Goal: Task Accomplishment & Management: Complete application form

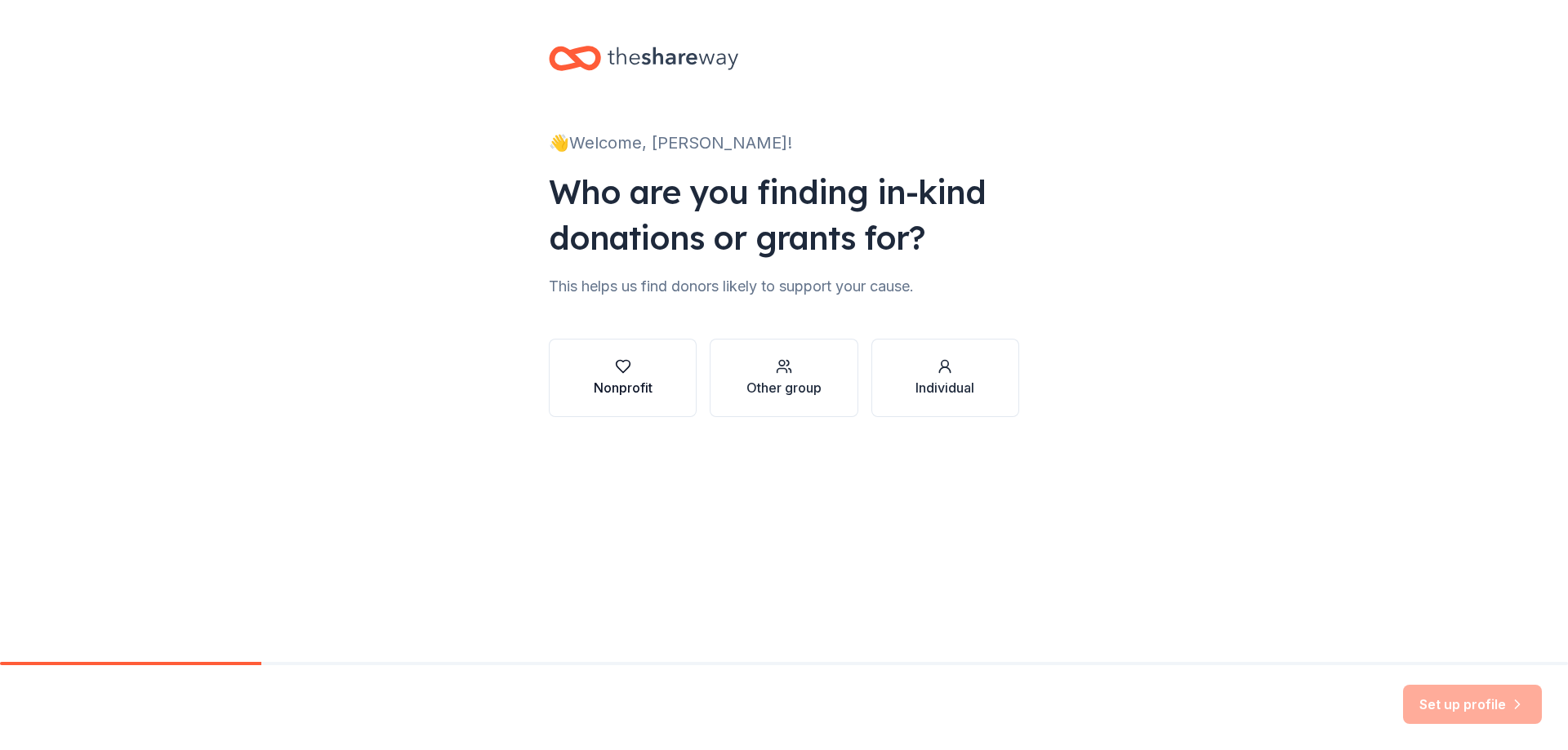
click at [638, 399] on button "Nonprofit" at bounding box center [623, 378] width 148 height 79
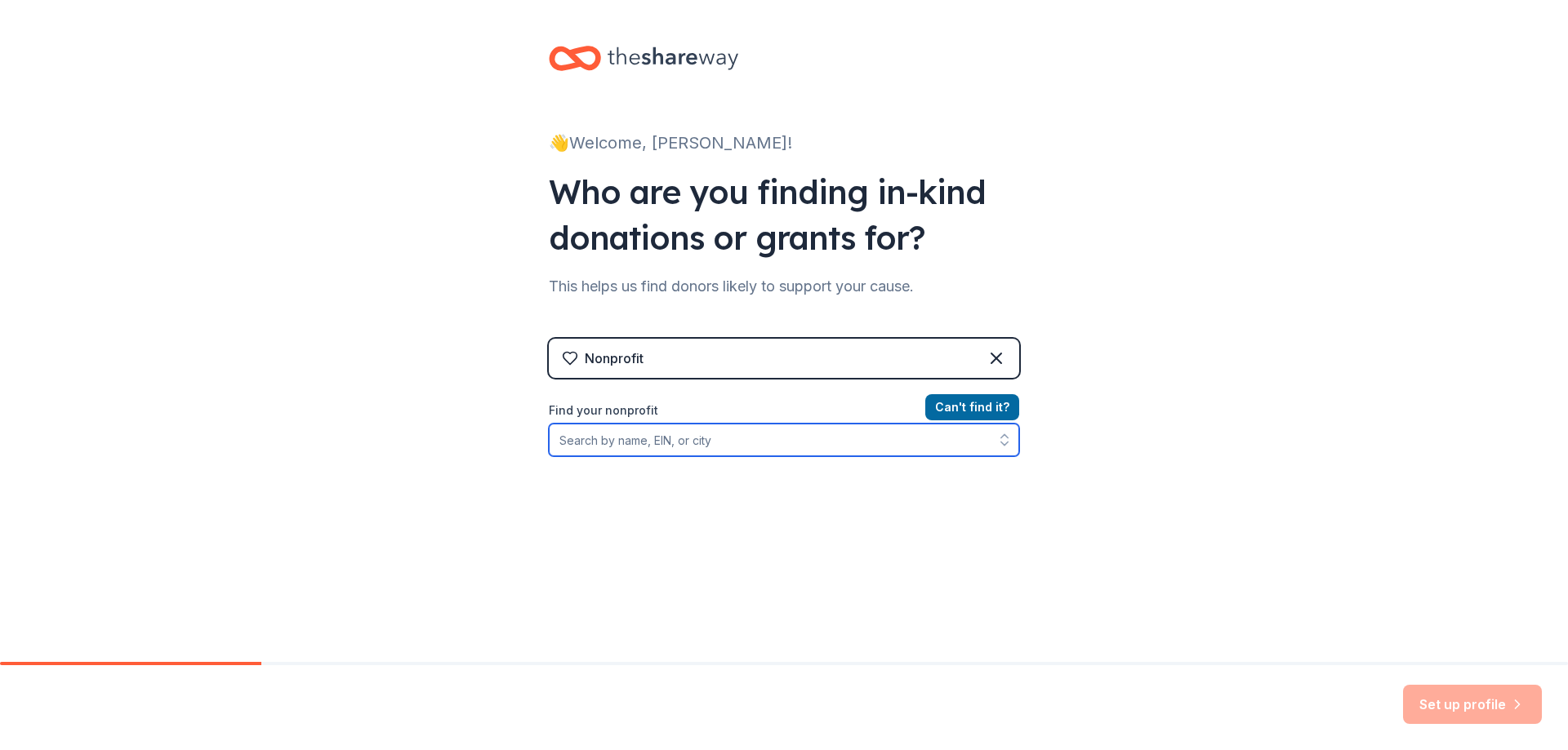
click at [757, 437] on input "Find your nonprofit" at bounding box center [784, 440] width 470 height 33
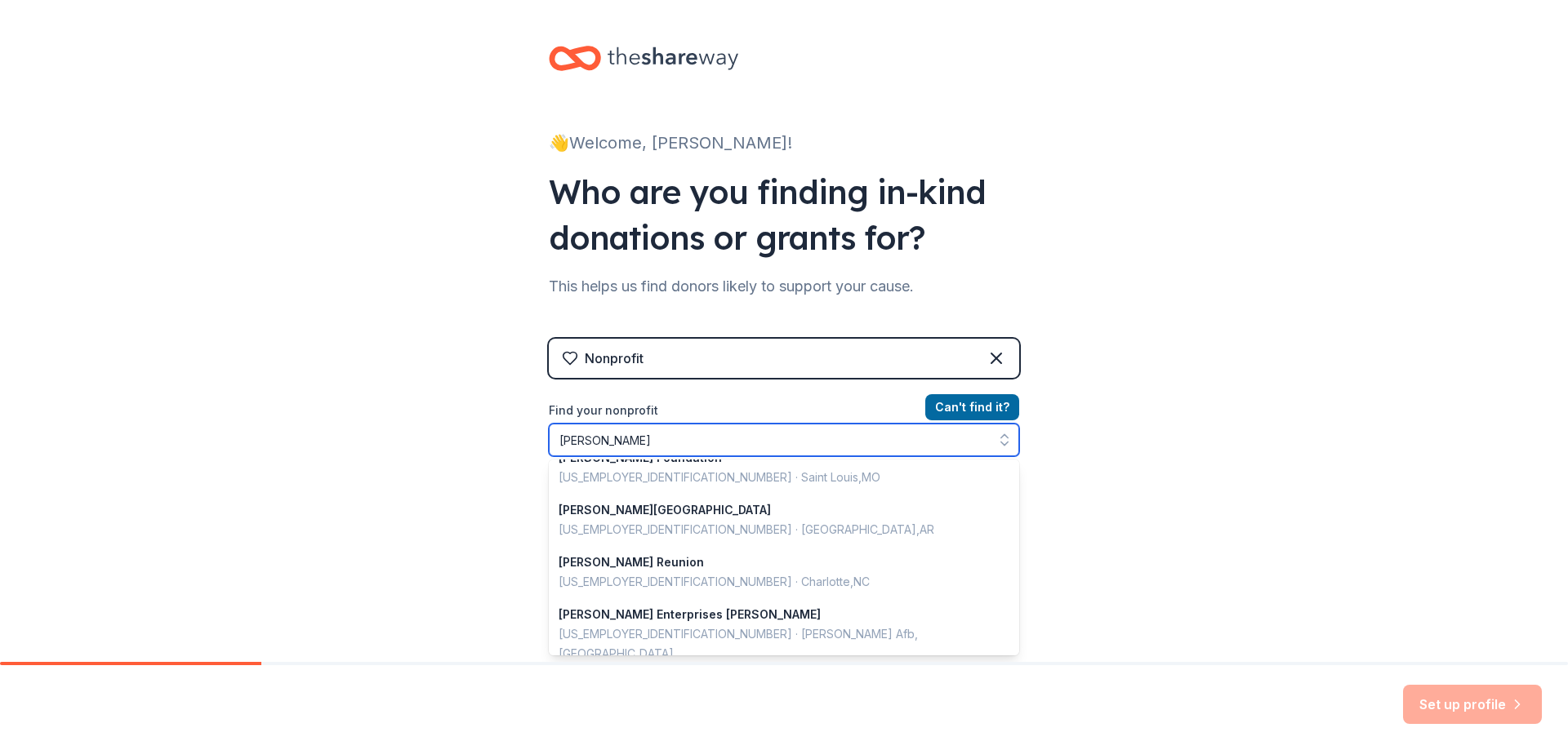
scroll to position [572, 0]
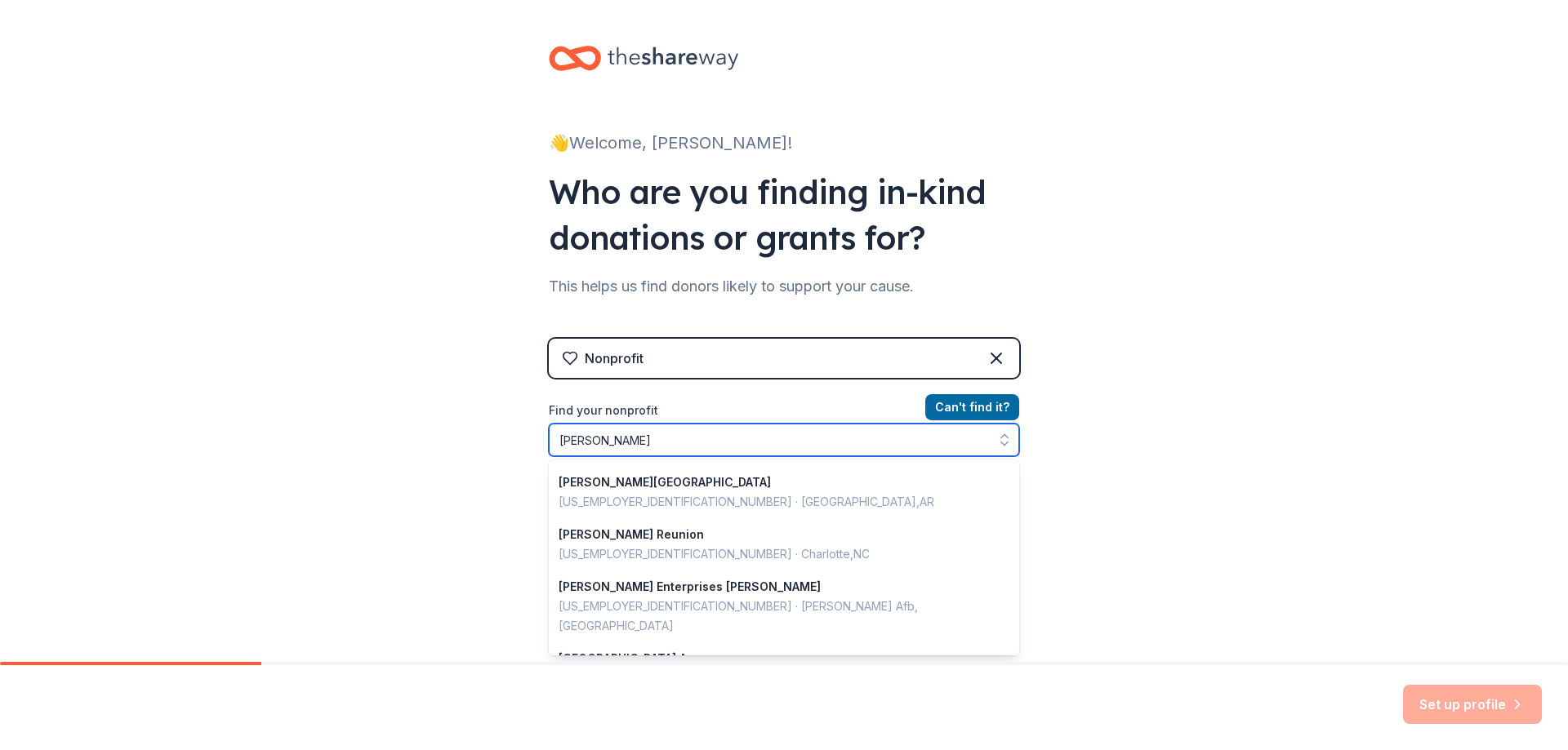
drag, startPoint x: 545, startPoint y: 454, endPoint x: 476, endPoint y: 460, distance: 69.3
click at [476, 460] on div "👋 Welcome, [PERSON_NAME]! Who are you finding in-kind donations or grants for? …" at bounding box center [784, 349] width 1568 height 698
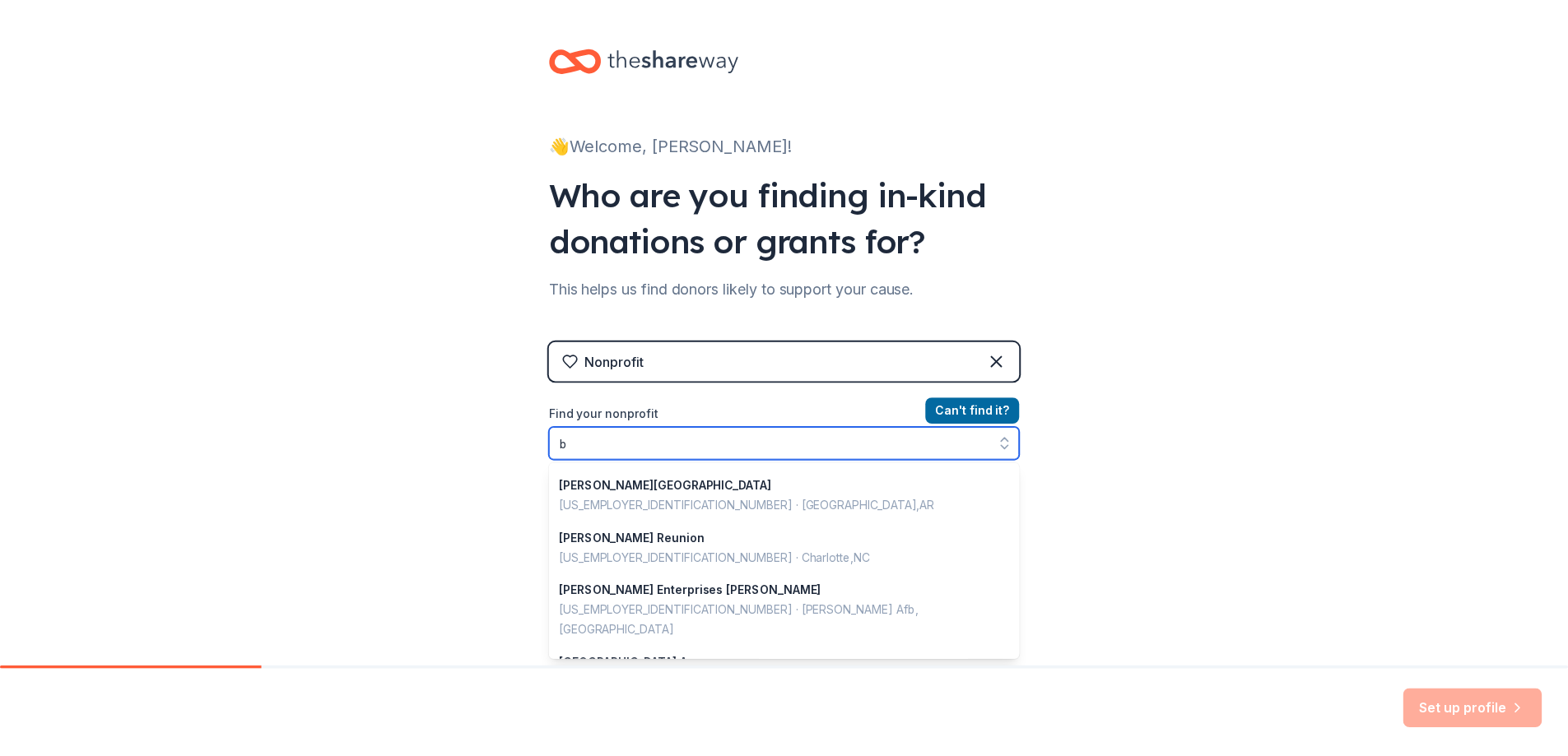
scroll to position [3, 0]
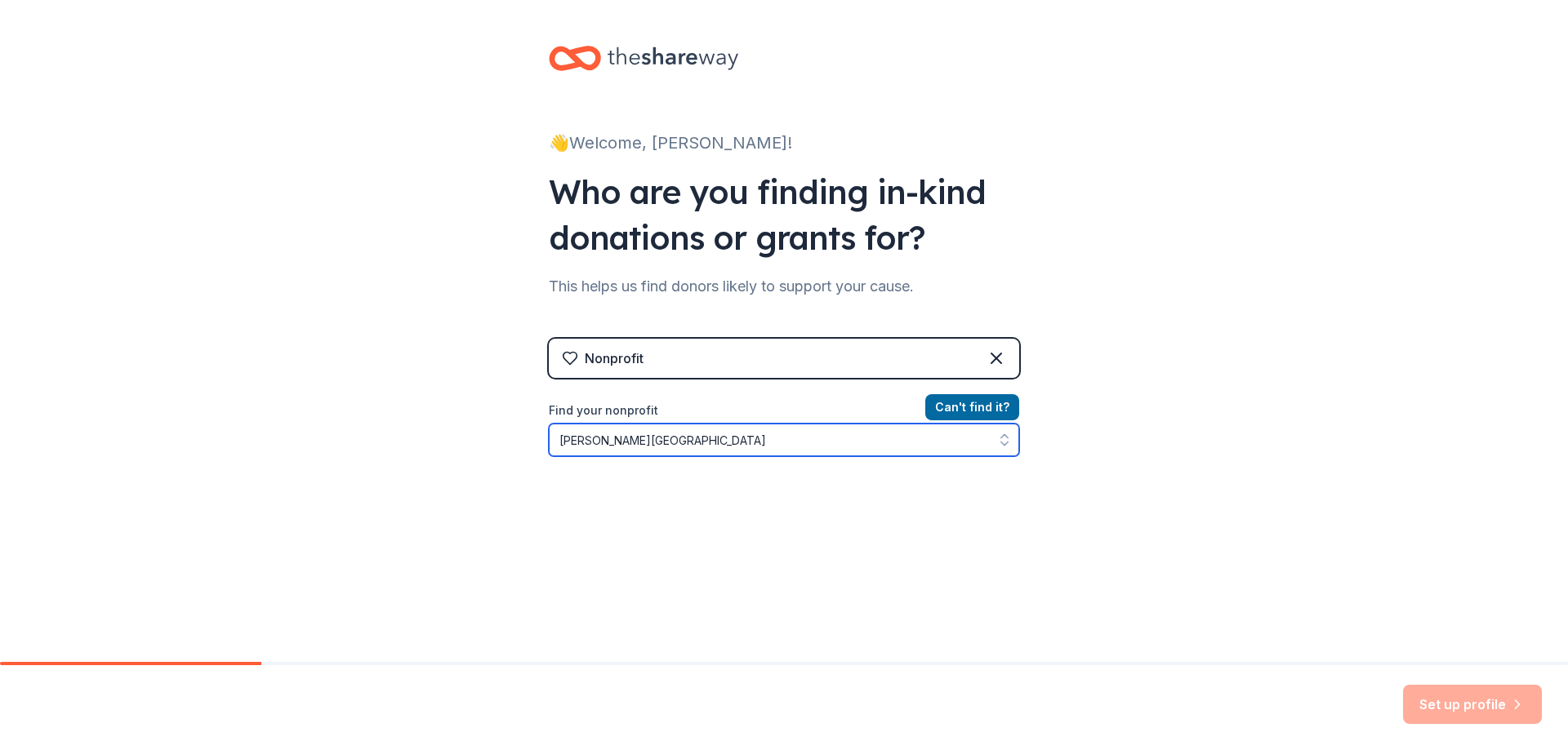
type input "[PERSON_NAME]"
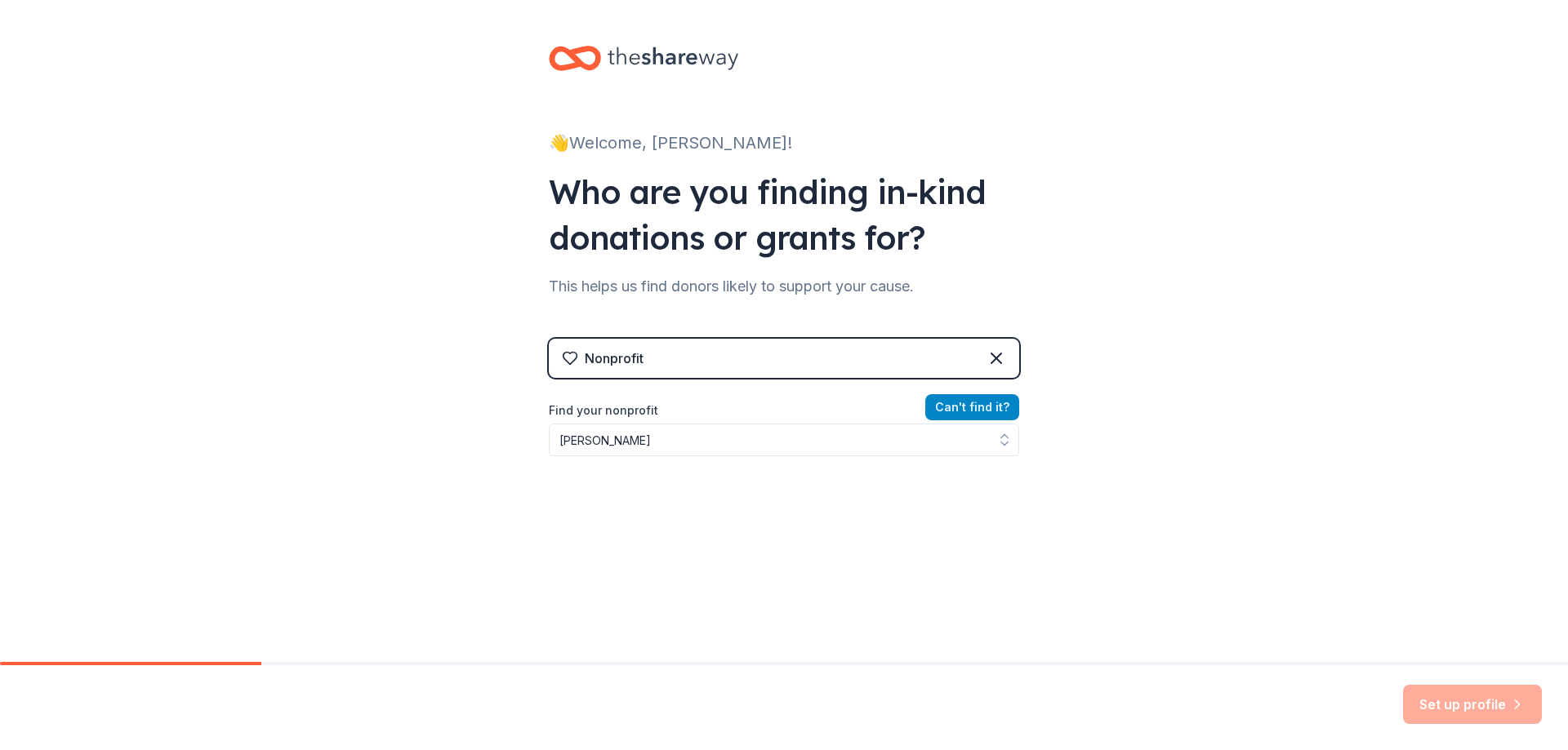
click at [976, 410] on button "Can ' t find it?" at bounding box center [972, 407] width 94 height 26
click at [976, 409] on button "Can ' t find it?" at bounding box center [972, 407] width 94 height 26
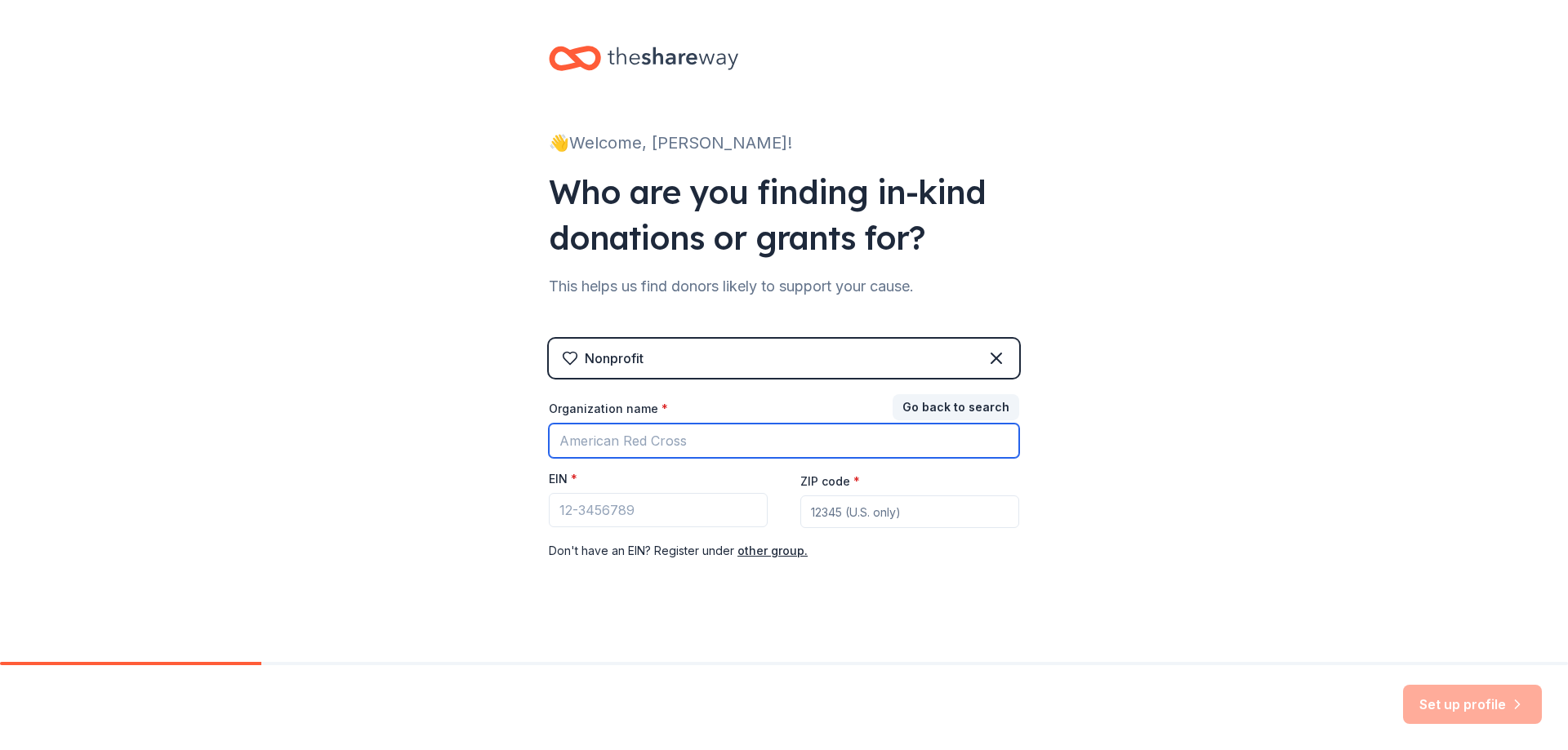
click at [810, 434] on input "Organization name *" at bounding box center [784, 441] width 470 height 35
click at [745, 441] on input "Organization name *" at bounding box center [784, 441] width 470 height 35
click at [745, 440] on input "[GEOGRAPHIC_DATA]" at bounding box center [784, 441] width 470 height 35
type input "[GEOGRAPHIC_DATA]"
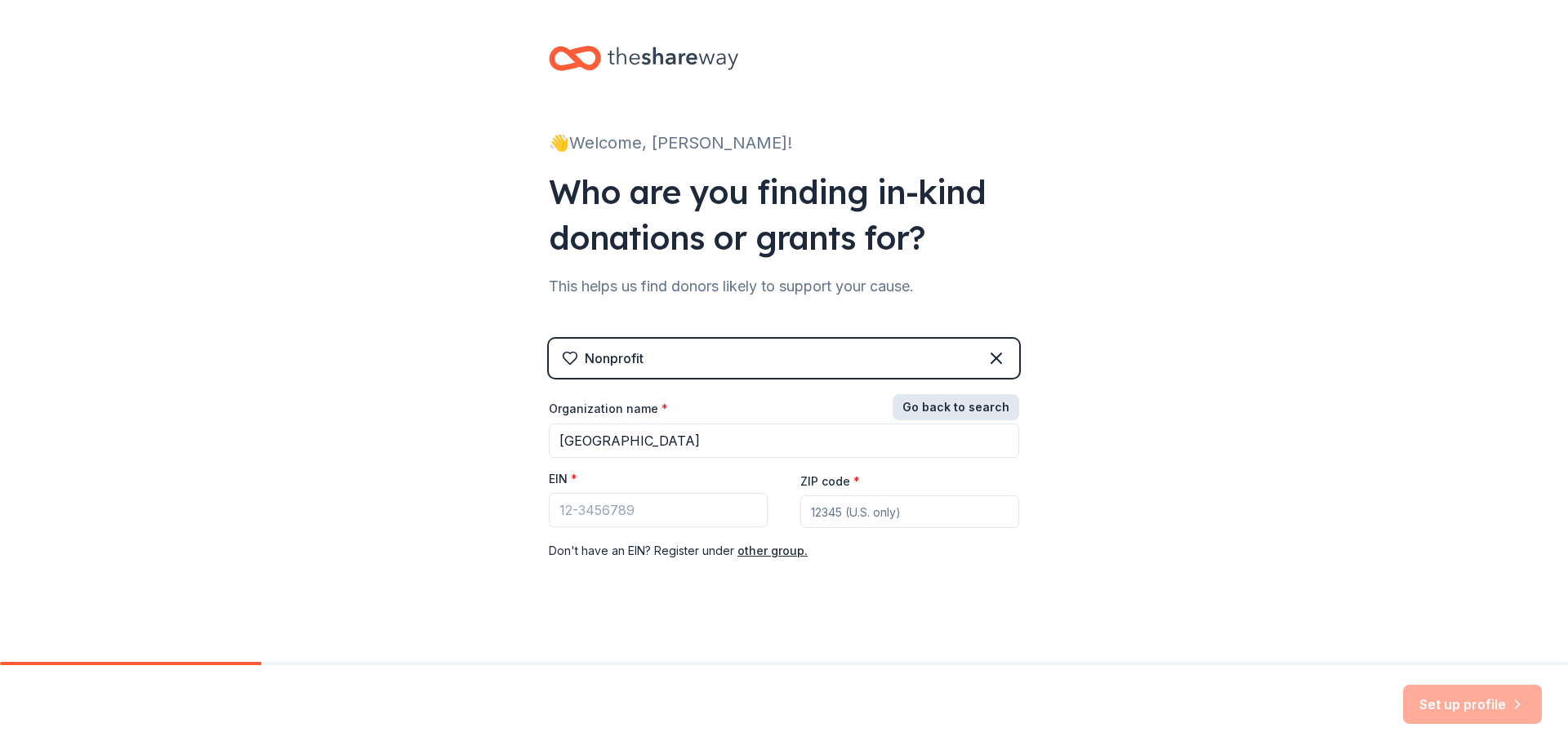
click at [1005, 404] on button "Go back to search" at bounding box center [956, 407] width 126 height 26
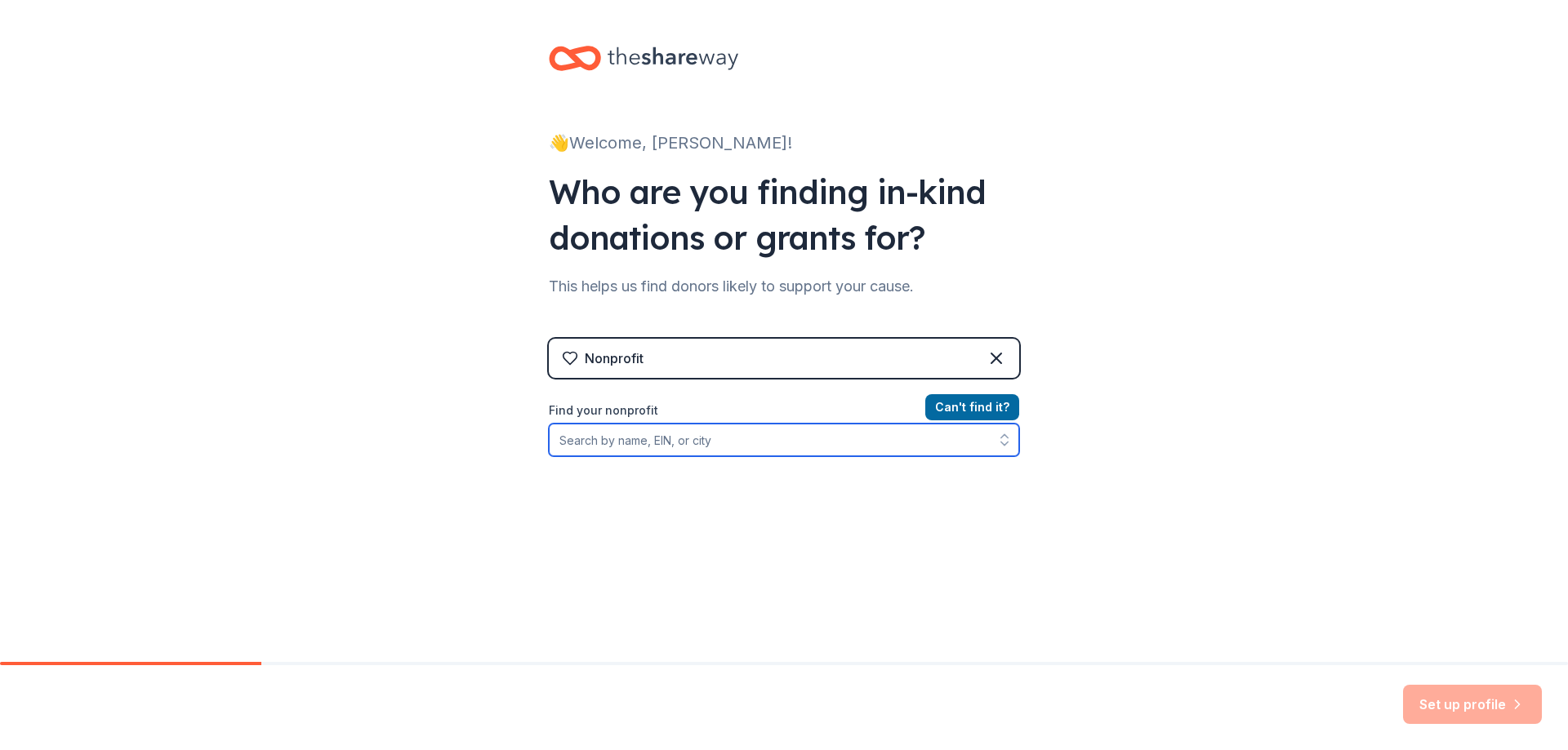
click at [793, 448] on input "Find your nonprofit" at bounding box center [784, 440] width 470 height 33
type input "clayton county public"
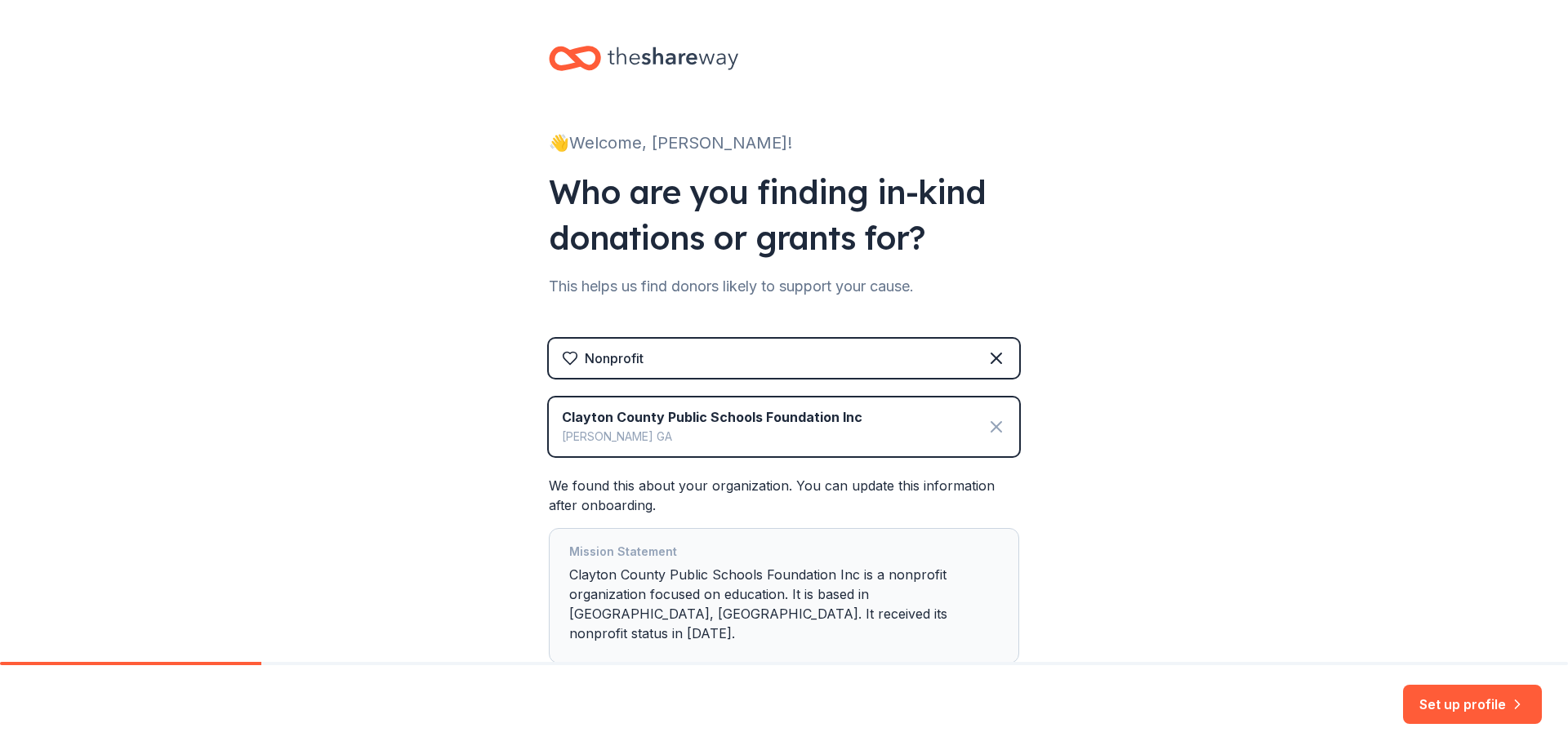
click at [989, 423] on icon at bounding box center [996, 427] width 20 height 20
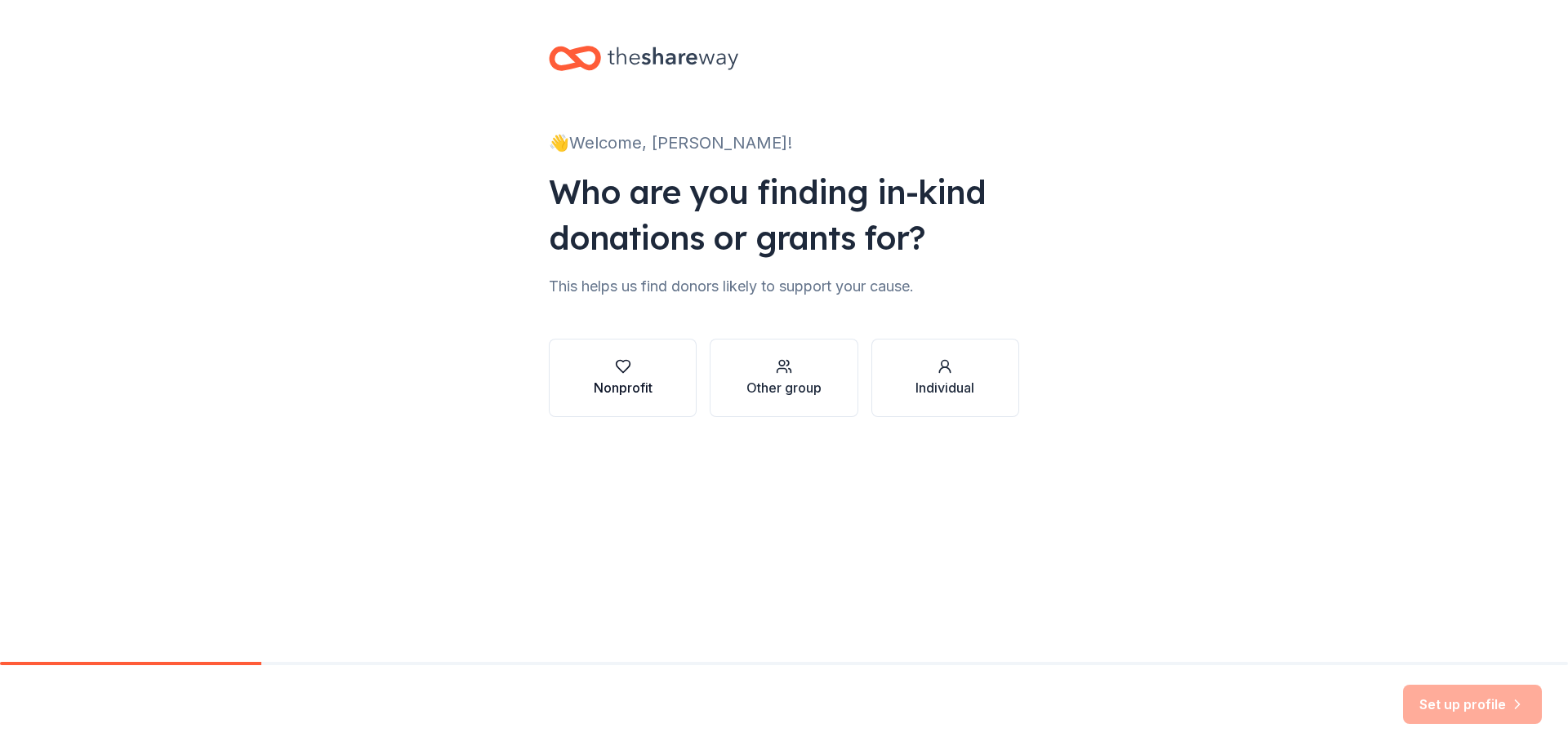
click at [656, 383] on button "Nonprofit" at bounding box center [623, 378] width 148 height 79
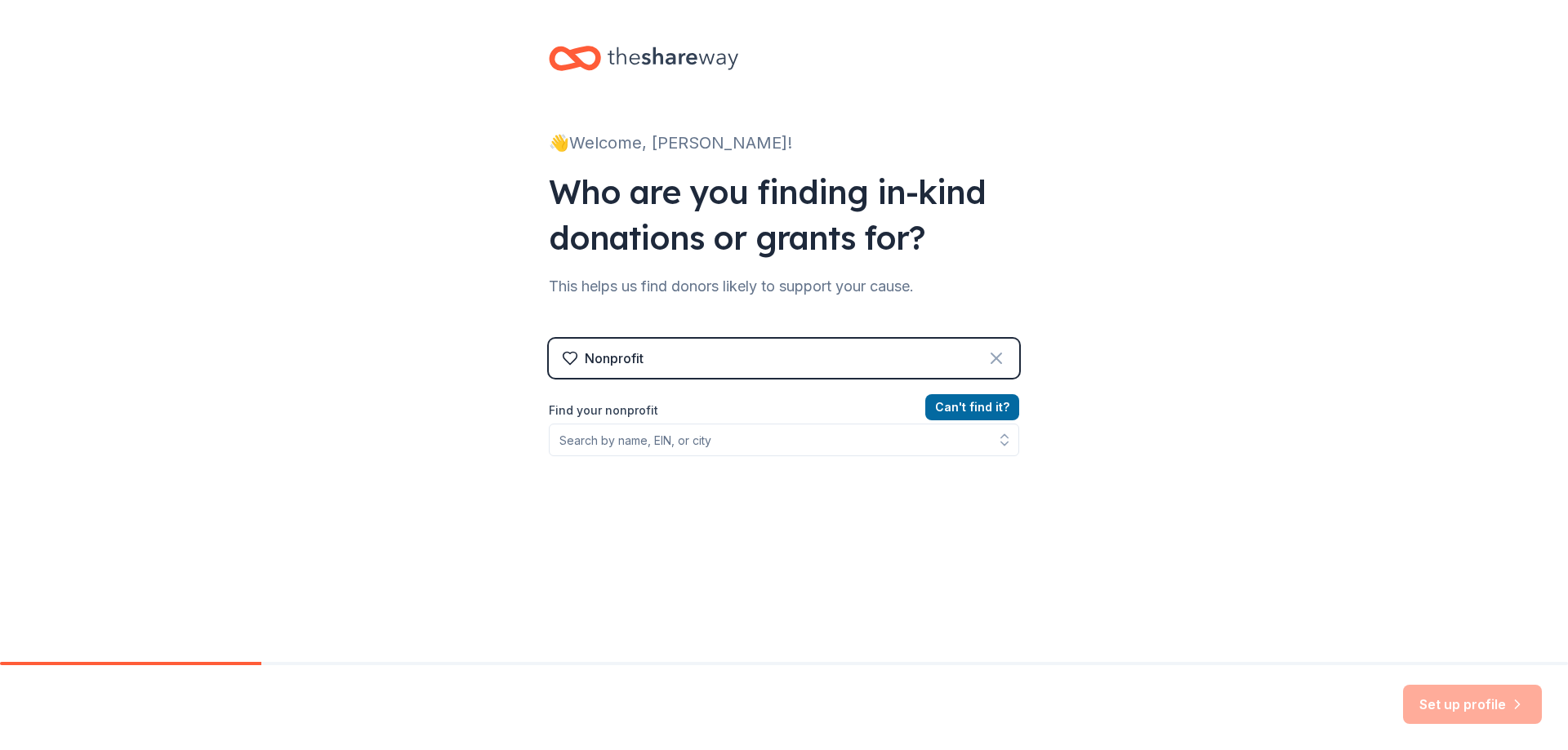
click at [992, 357] on icon at bounding box center [996, 358] width 10 height 10
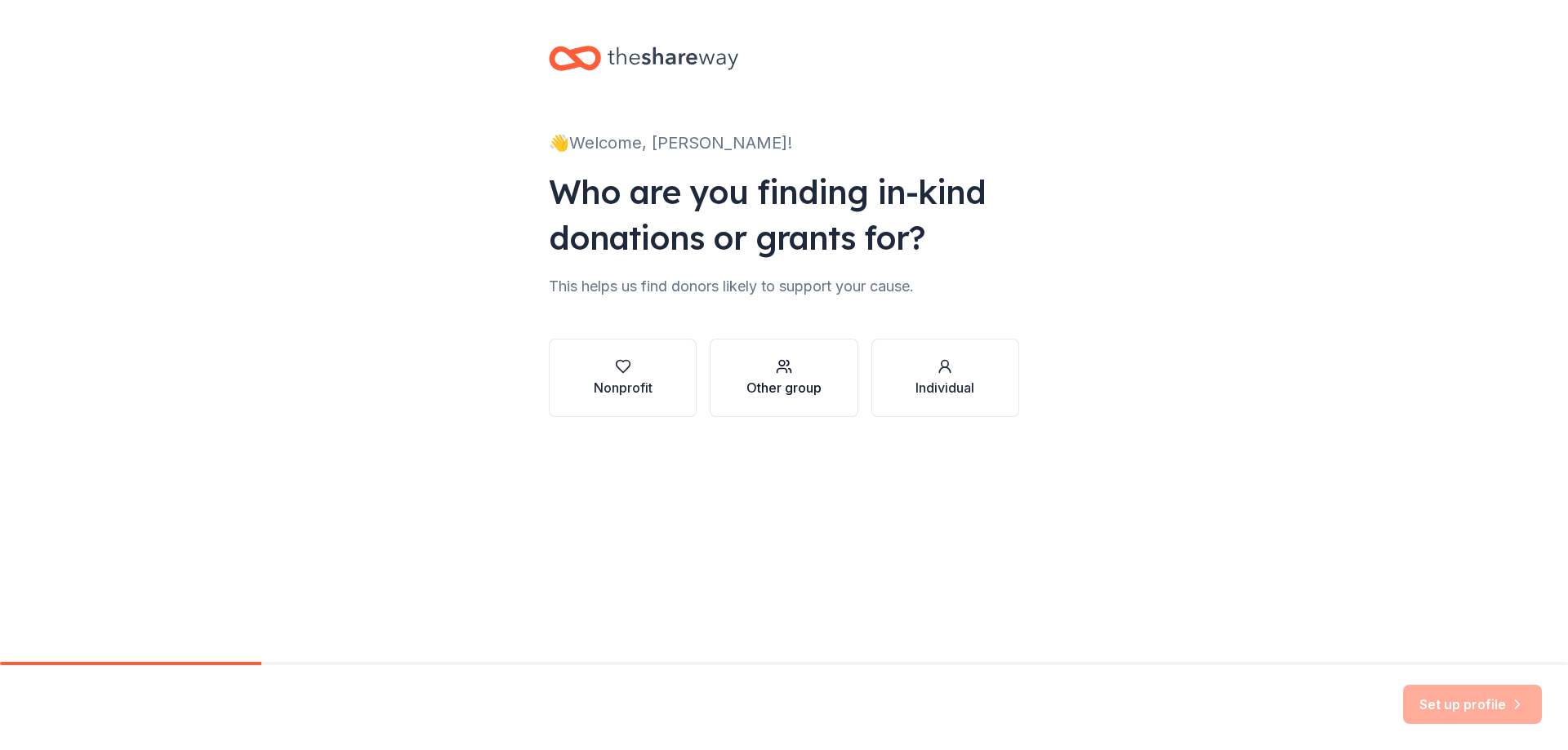
click at [817, 375] on div "Other group" at bounding box center [784, 378] width 75 height 39
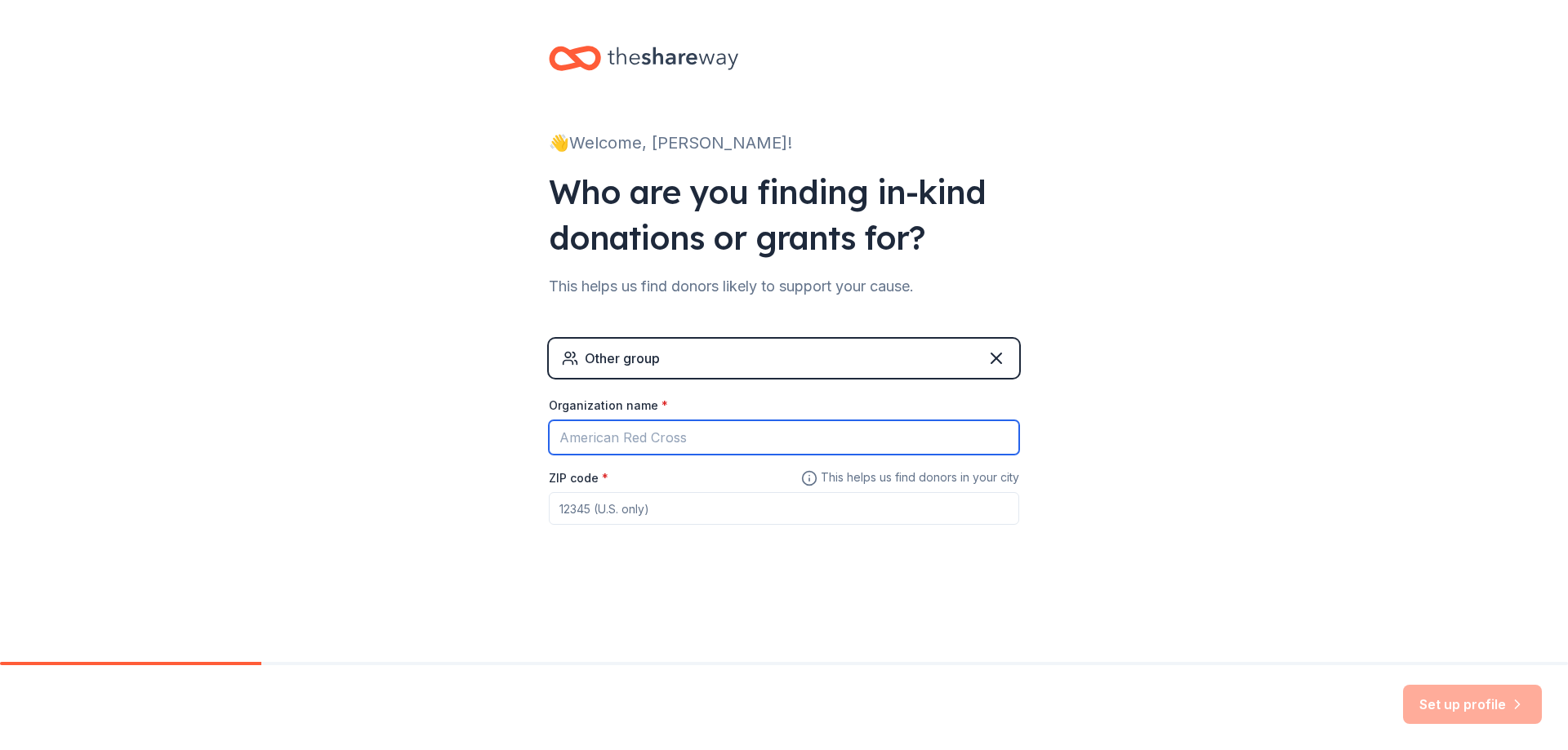
click at [777, 435] on input "Organization name *" at bounding box center [784, 438] width 470 height 35
click at [995, 359] on icon at bounding box center [996, 358] width 10 height 10
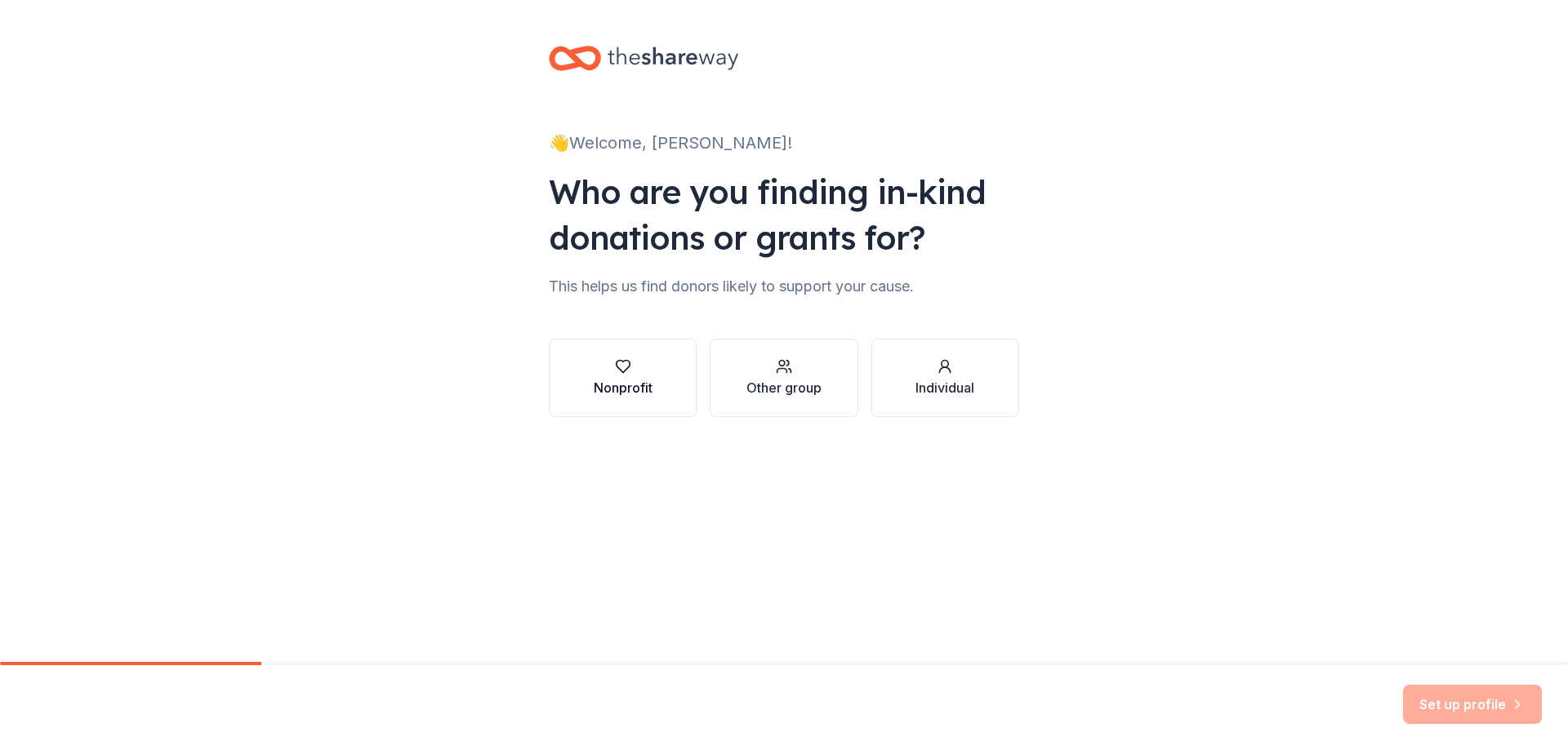
click at [654, 391] on button "Nonprofit" at bounding box center [623, 378] width 148 height 79
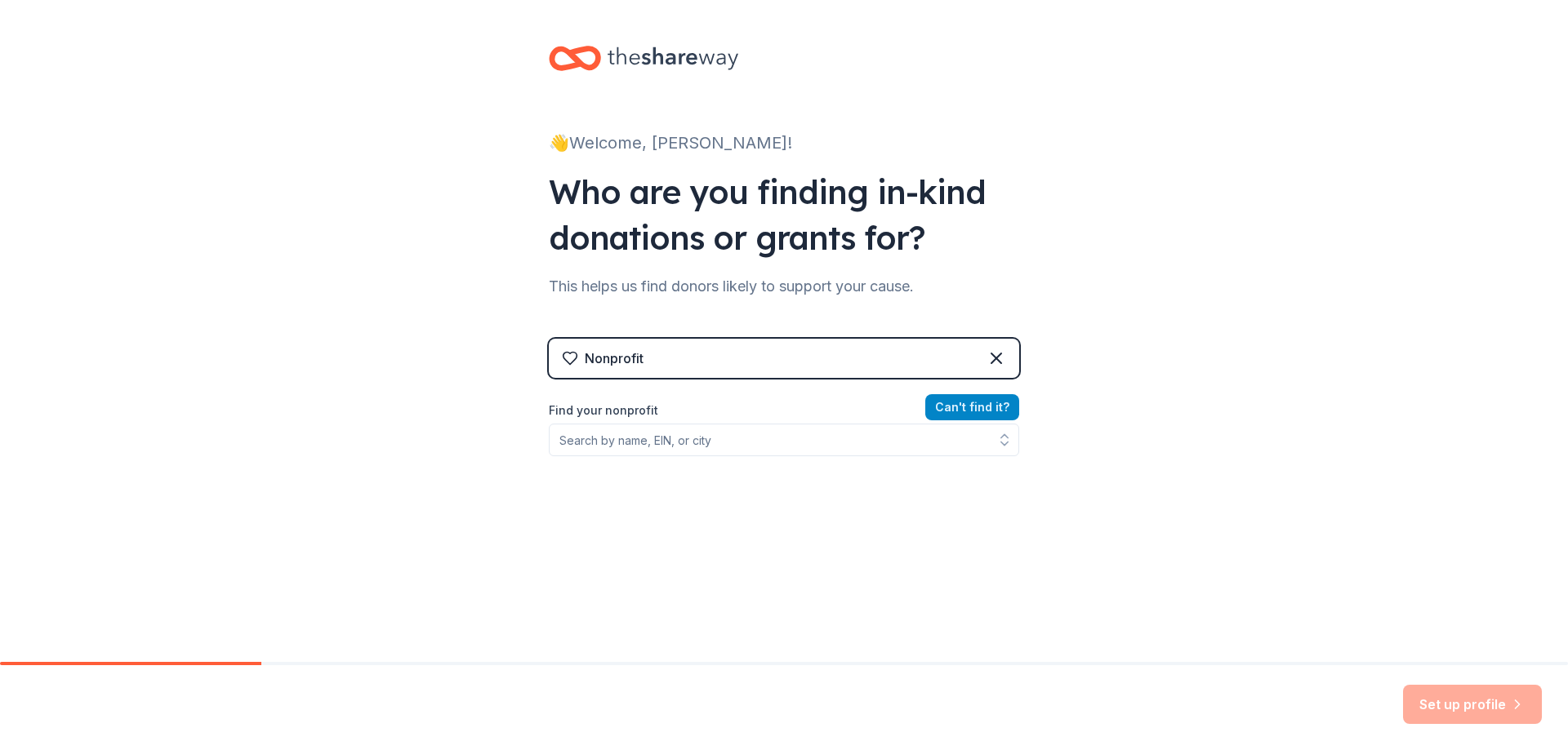
click at [988, 414] on button "Can ' t find it?" at bounding box center [972, 407] width 94 height 26
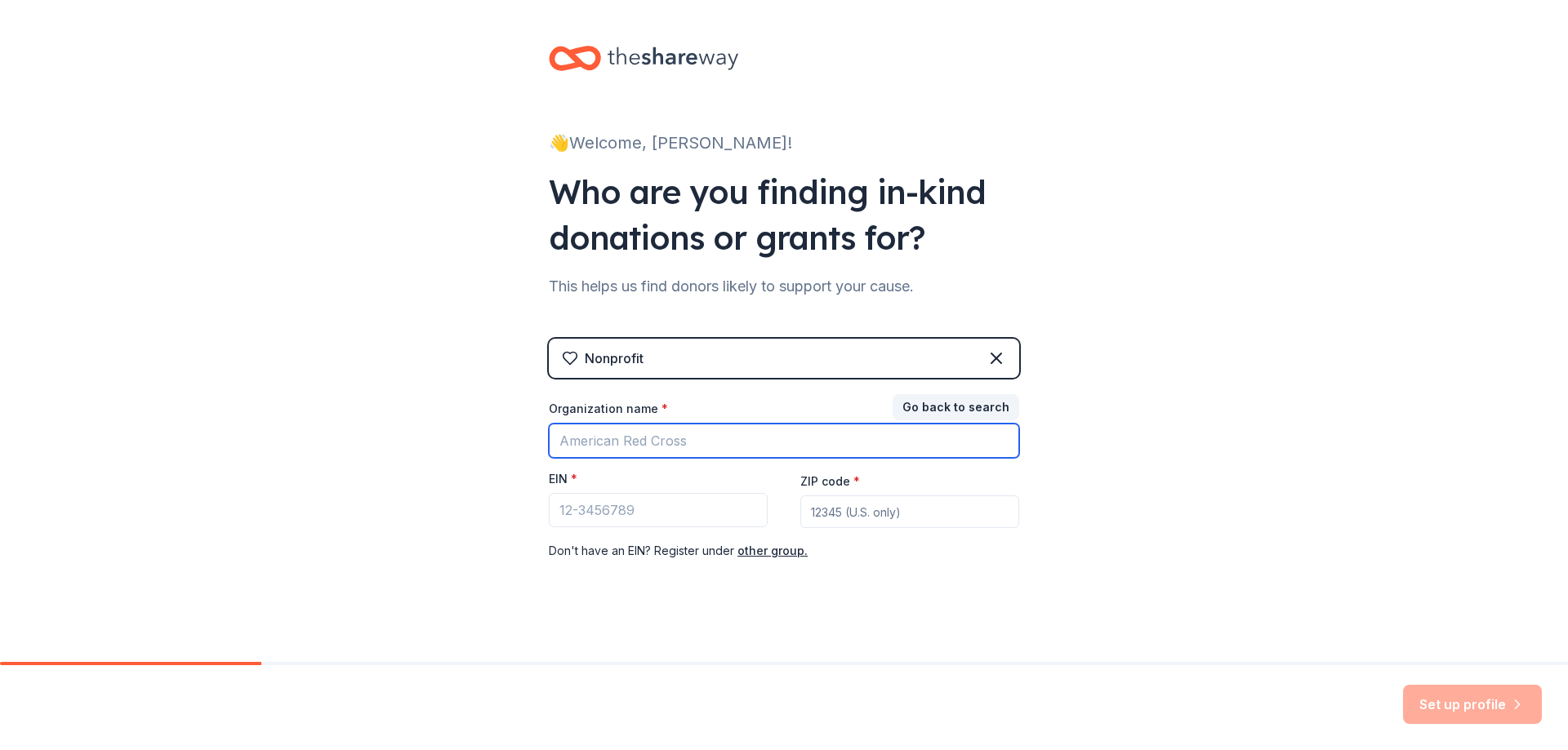
click at [702, 444] on input "Organization name *" at bounding box center [784, 441] width 470 height 35
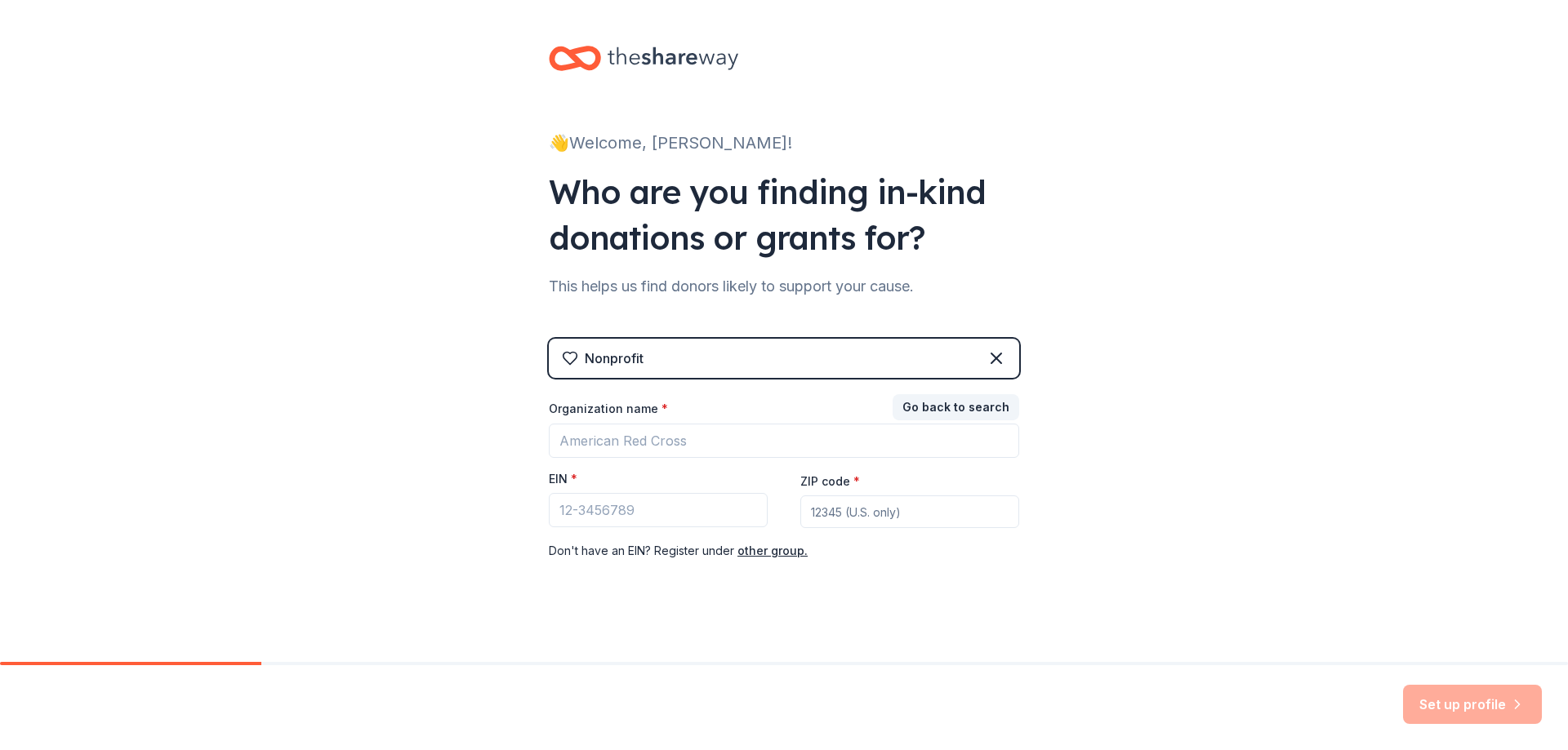
click at [1123, 643] on div "👋 Welcome, [PERSON_NAME]! Who are you finding in-kind donations or grants for? …" at bounding box center [784, 336] width 1568 height 672
click at [991, 360] on icon at bounding box center [996, 359] width 20 height 20
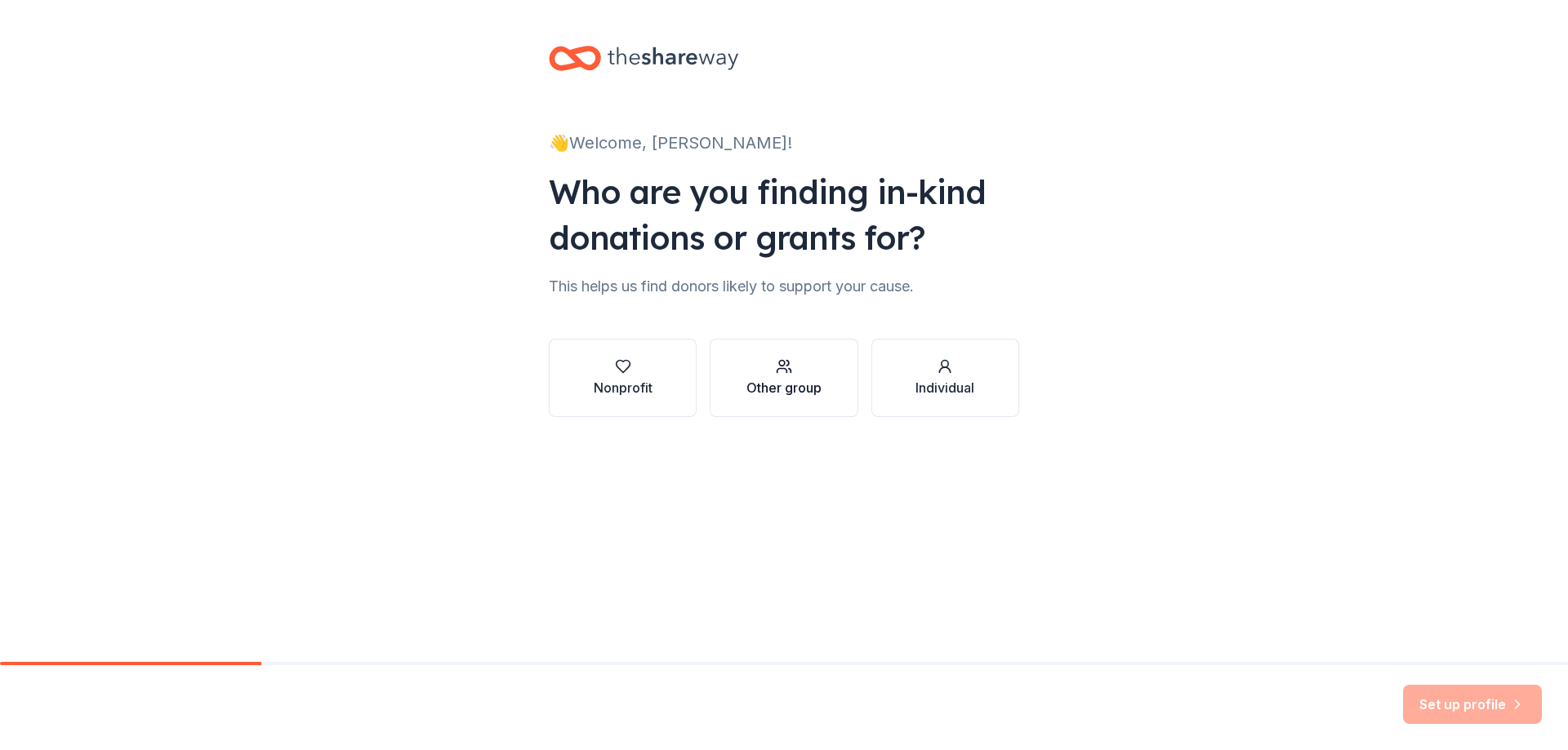
click at [789, 397] on div "Other group" at bounding box center [784, 388] width 75 height 20
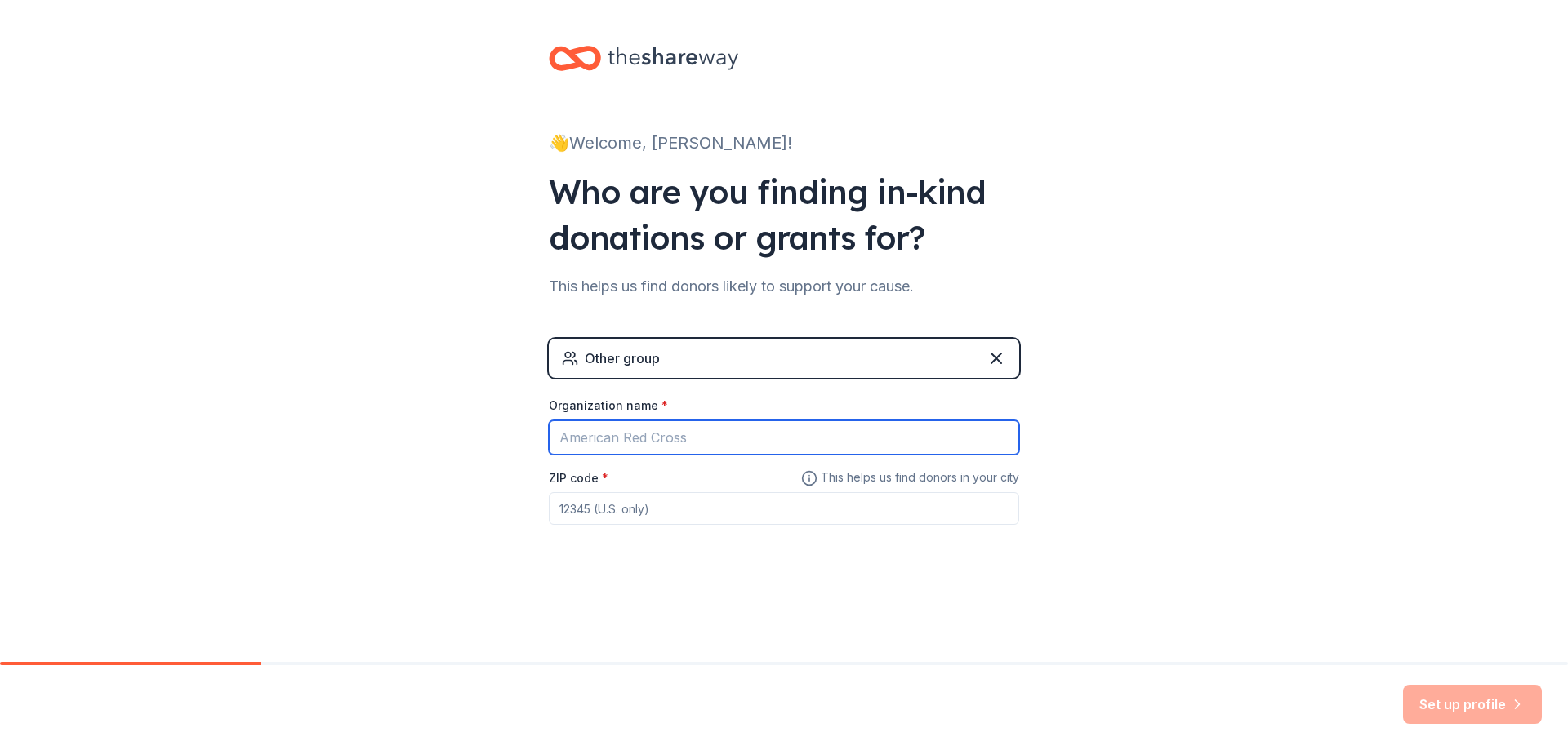
click at [661, 436] on input "Organization name *" at bounding box center [784, 438] width 470 height 35
type input "[PERSON_NAME][GEOGRAPHIC_DATA]"
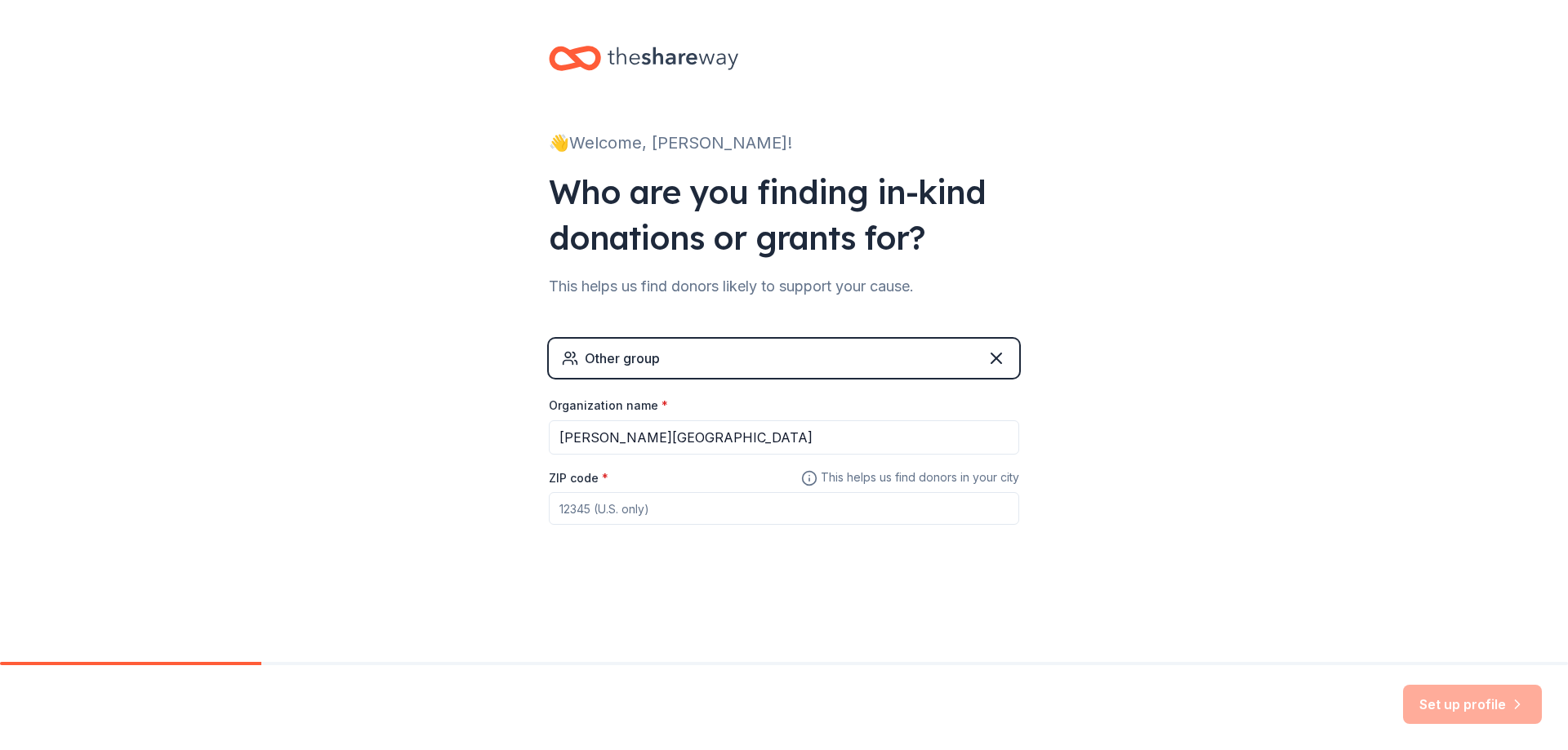
click at [774, 504] on input "ZIP code *" at bounding box center [784, 509] width 470 height 33
type input "30260"
click at [1506, 698] on button "Set up profile" at bounding box center [1473, 704] width 139 height 39
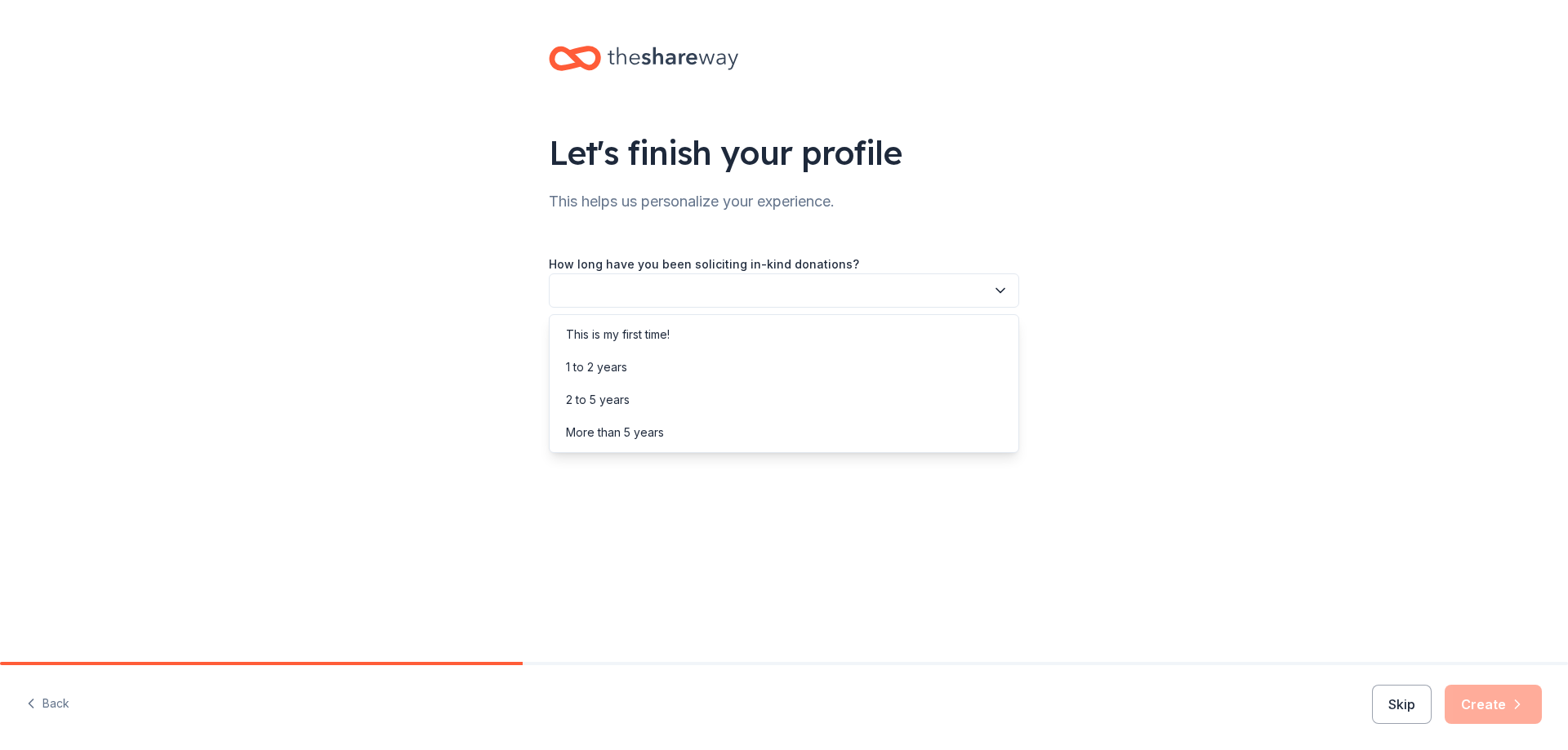
click at [1003, 295] on icon "button" at bounding box center [1001, 290] width 16 height 16
click at [764, 393] on div "2 to 5 years" at bounding box center [784, 400] width 463 height 33
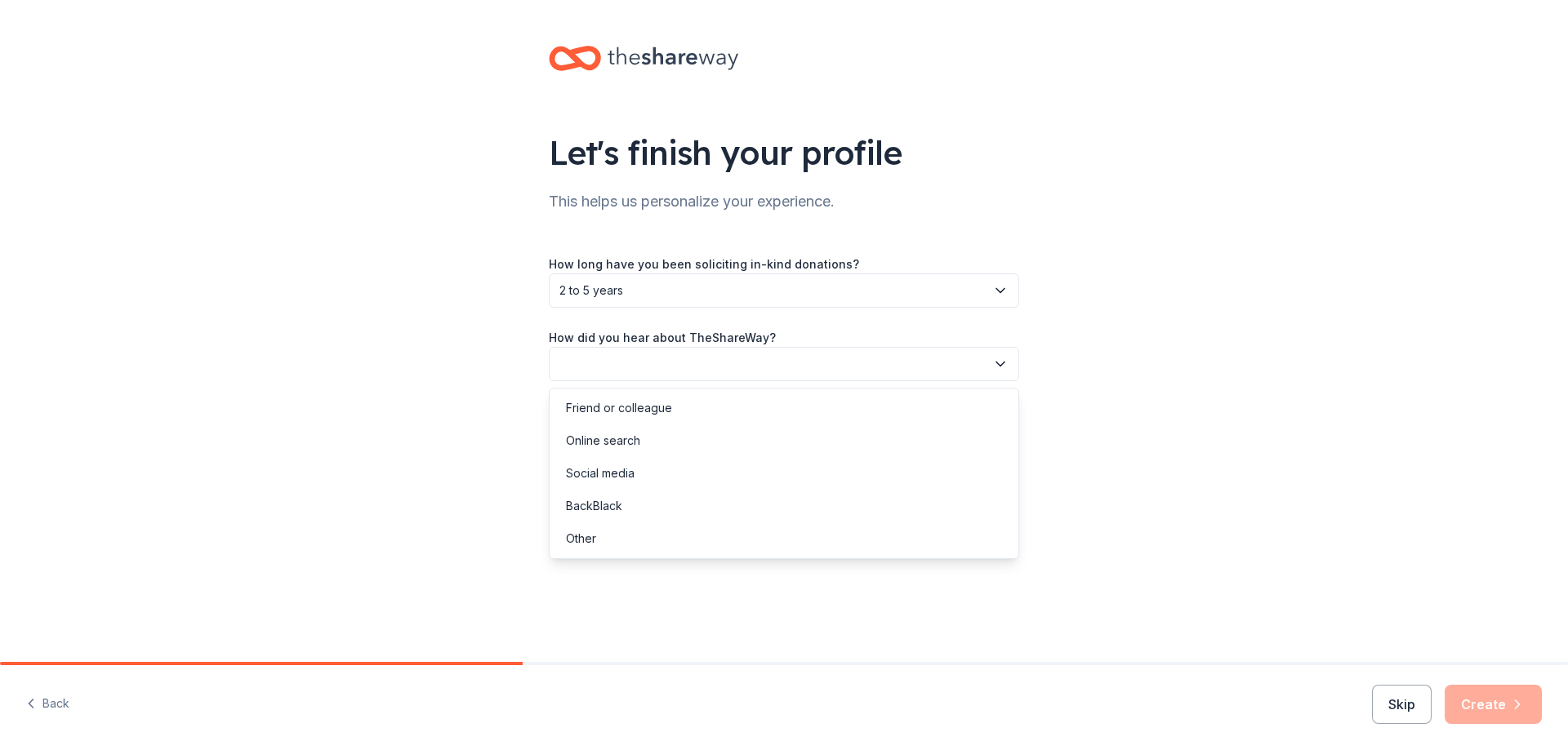
click at [819, 367] on button "button" at bounding box center [784, 365] width 470 height 35
click at [624, 475] on div "Social media" at bounding box center [599, 474] width 68 height 20
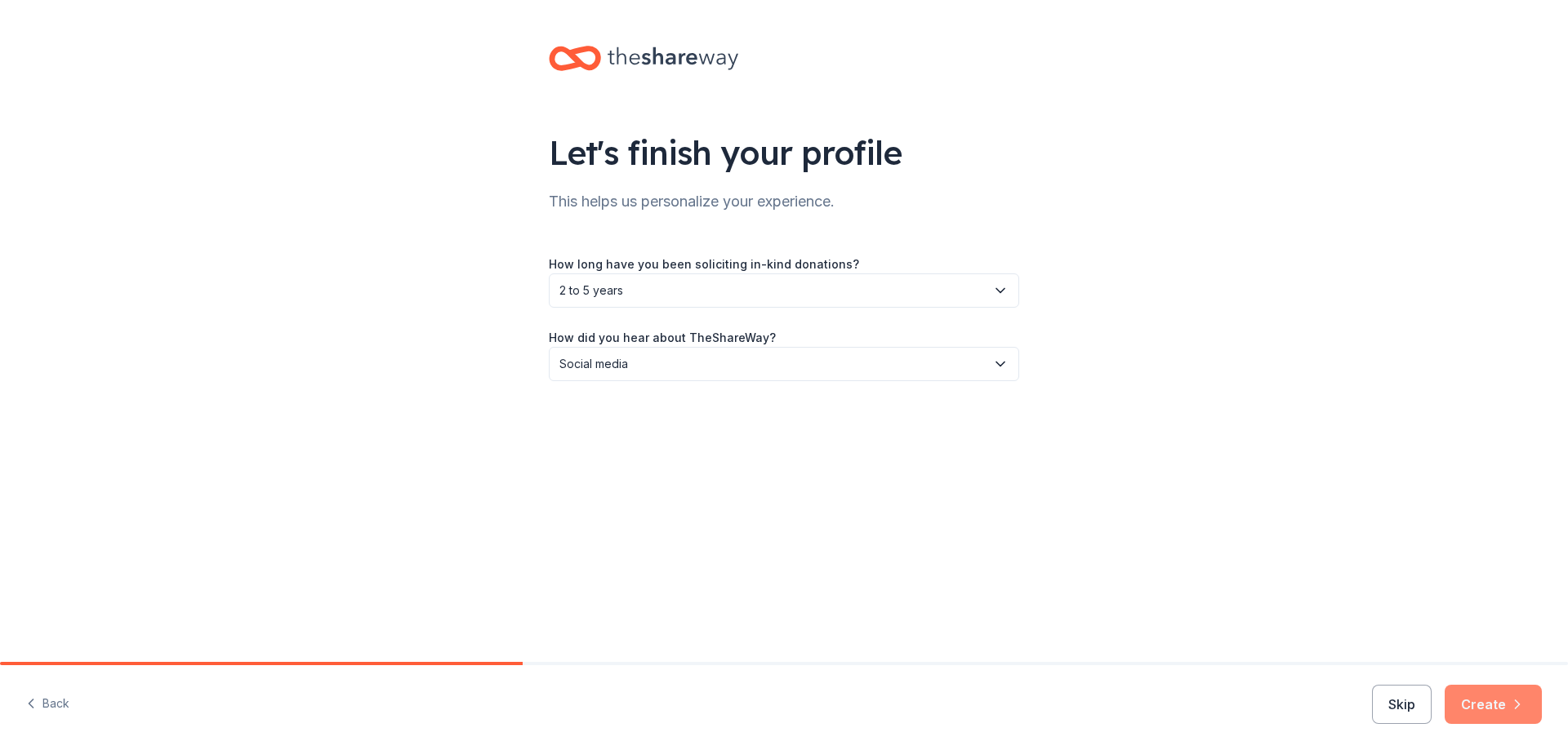
click at [1493, 714] on button "Create" at bounding box center [1493, 704] width 97 height 39
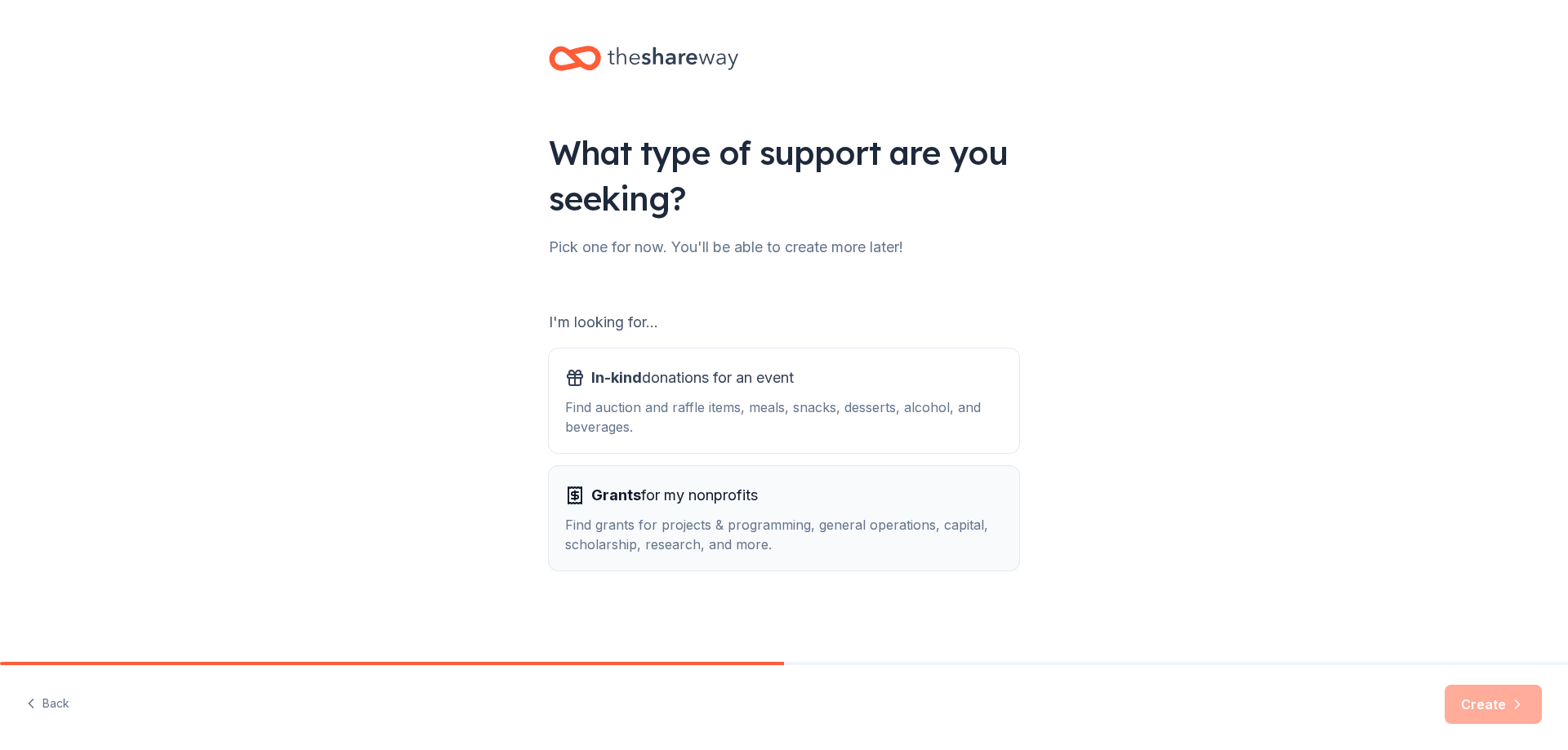
click at [885, 529] on div "Find grants for projects & programming, general operations, capital, scholarshi…" at bounding box center [783, 534] width 437 height 39
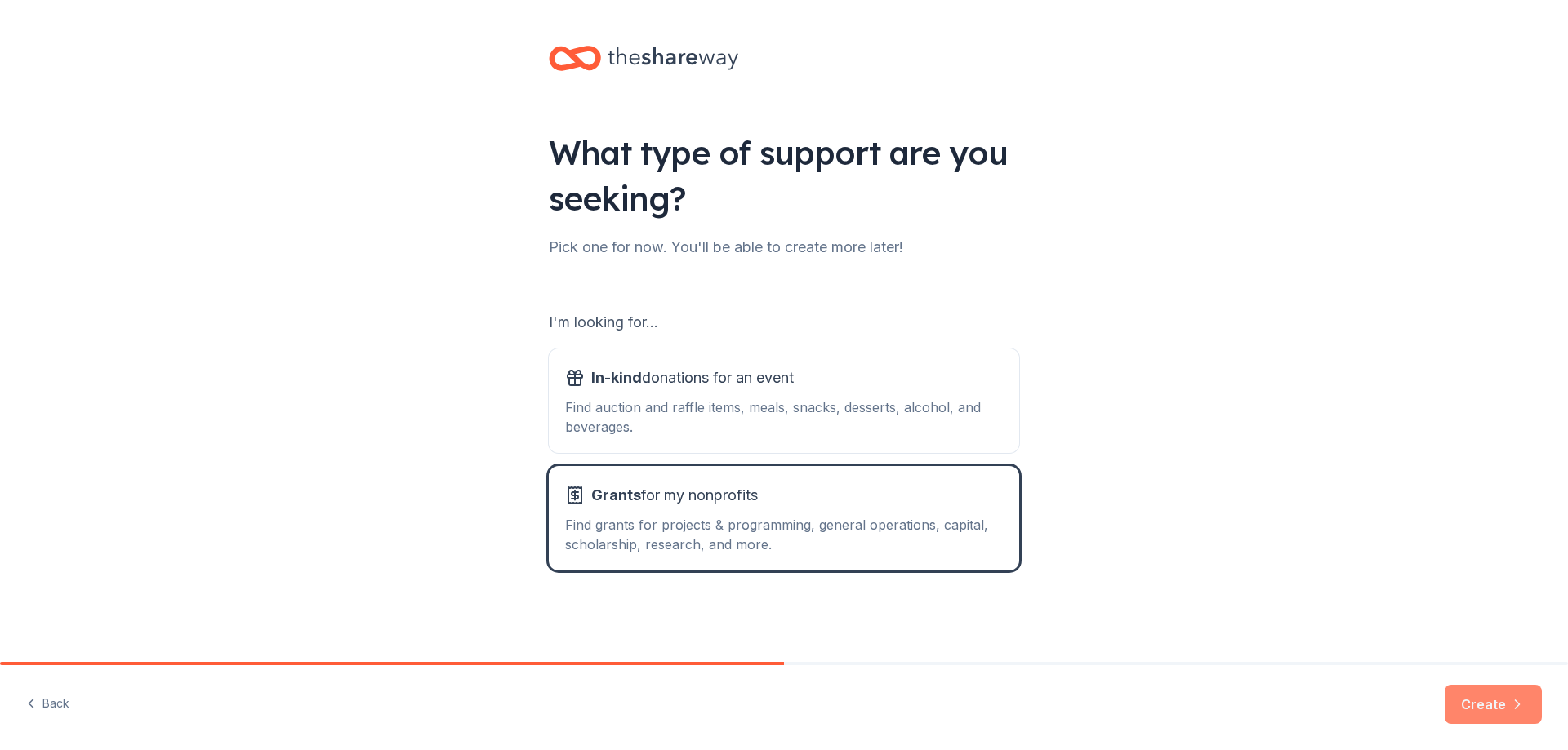
click at [1498, 702] on button "Create" at bounding box center [1493, 704] width 97 height 39
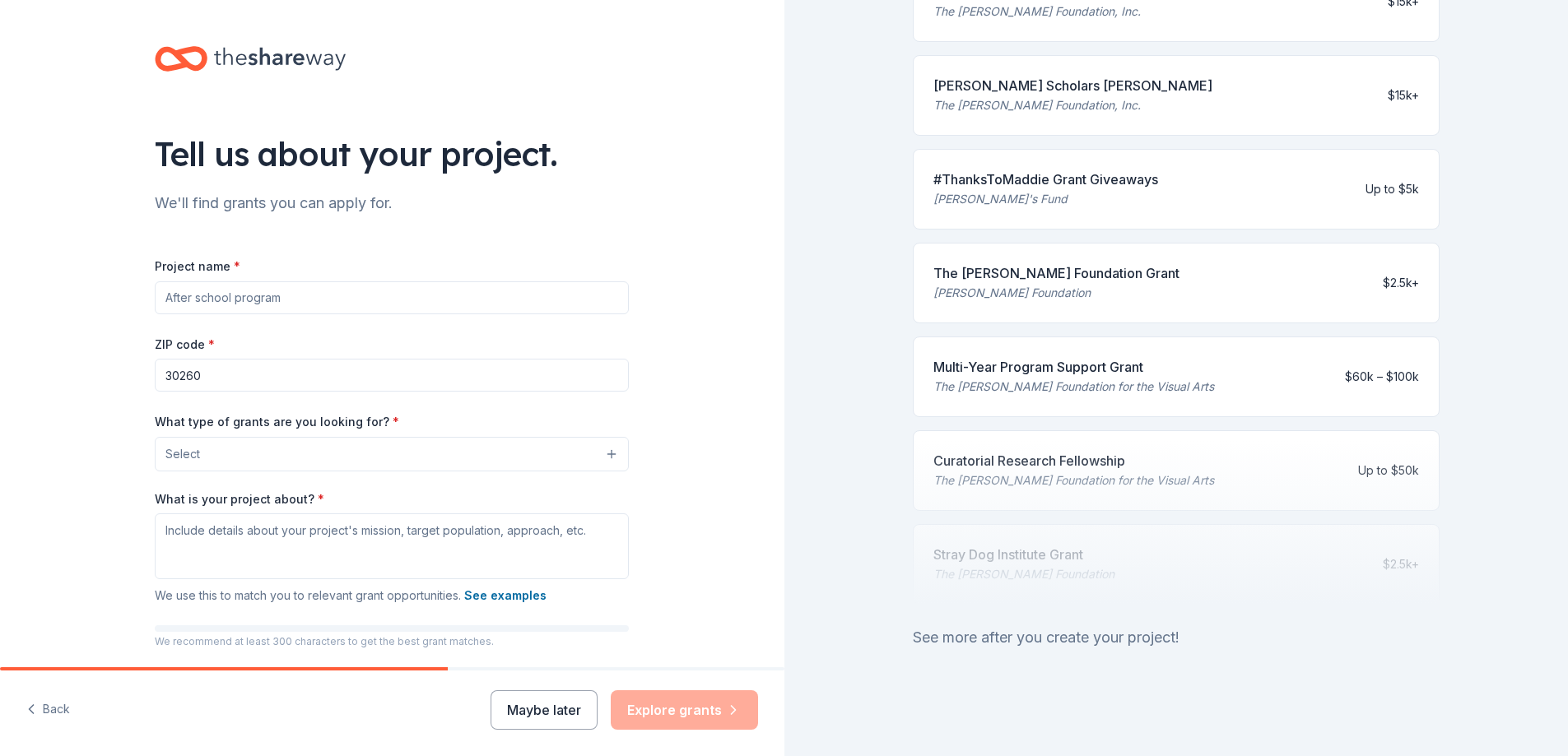
scroll to position [597, 0]
click at [553, 712] on button "Maybe later" at bounding box center [544, 710] width 107 height 39
click at [581, 718] on button "Maybe later" at bounding box center [544, 710] width 107 height 39
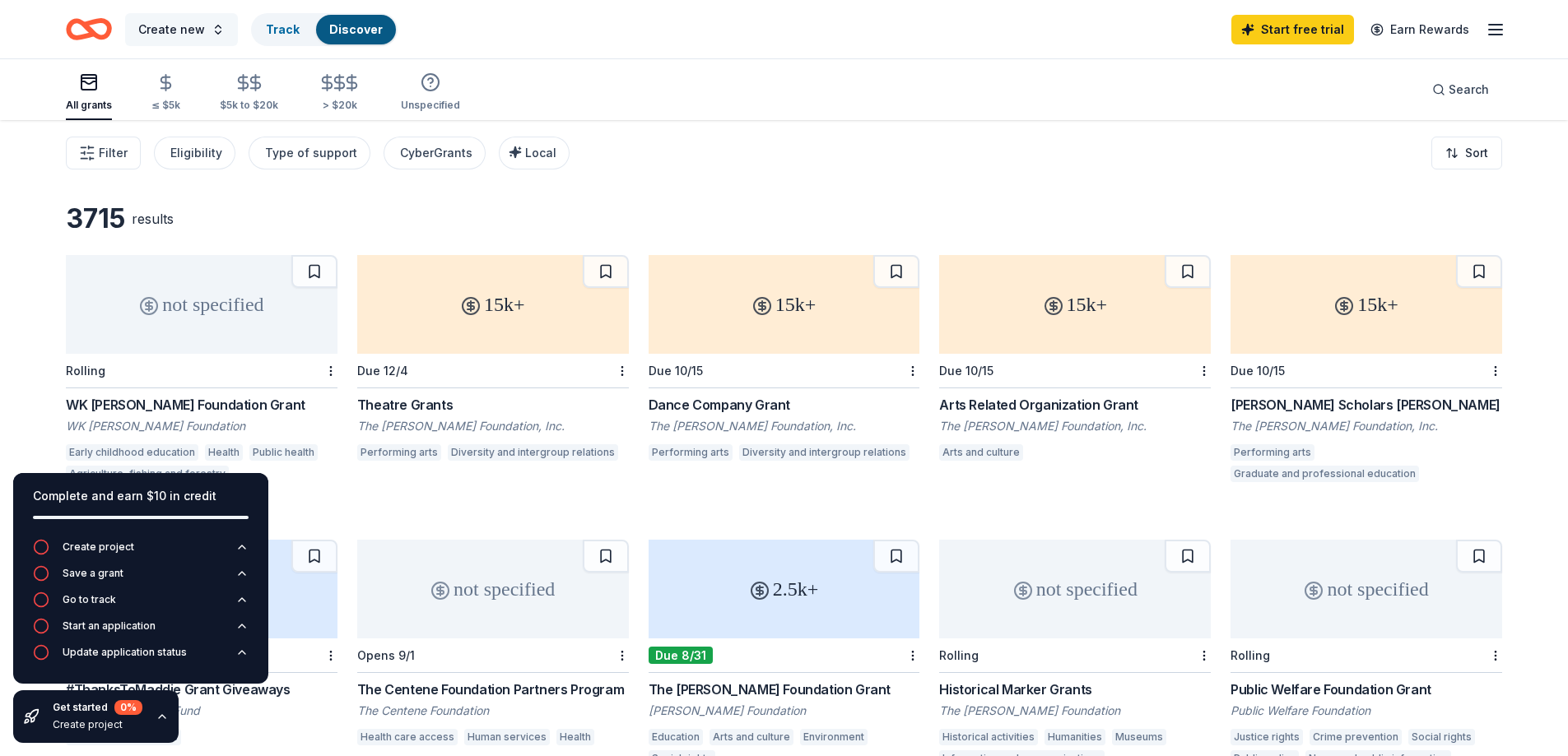
click at [207, 17] on button "Create new" at bounding box center [181, 30] width 113 height 33
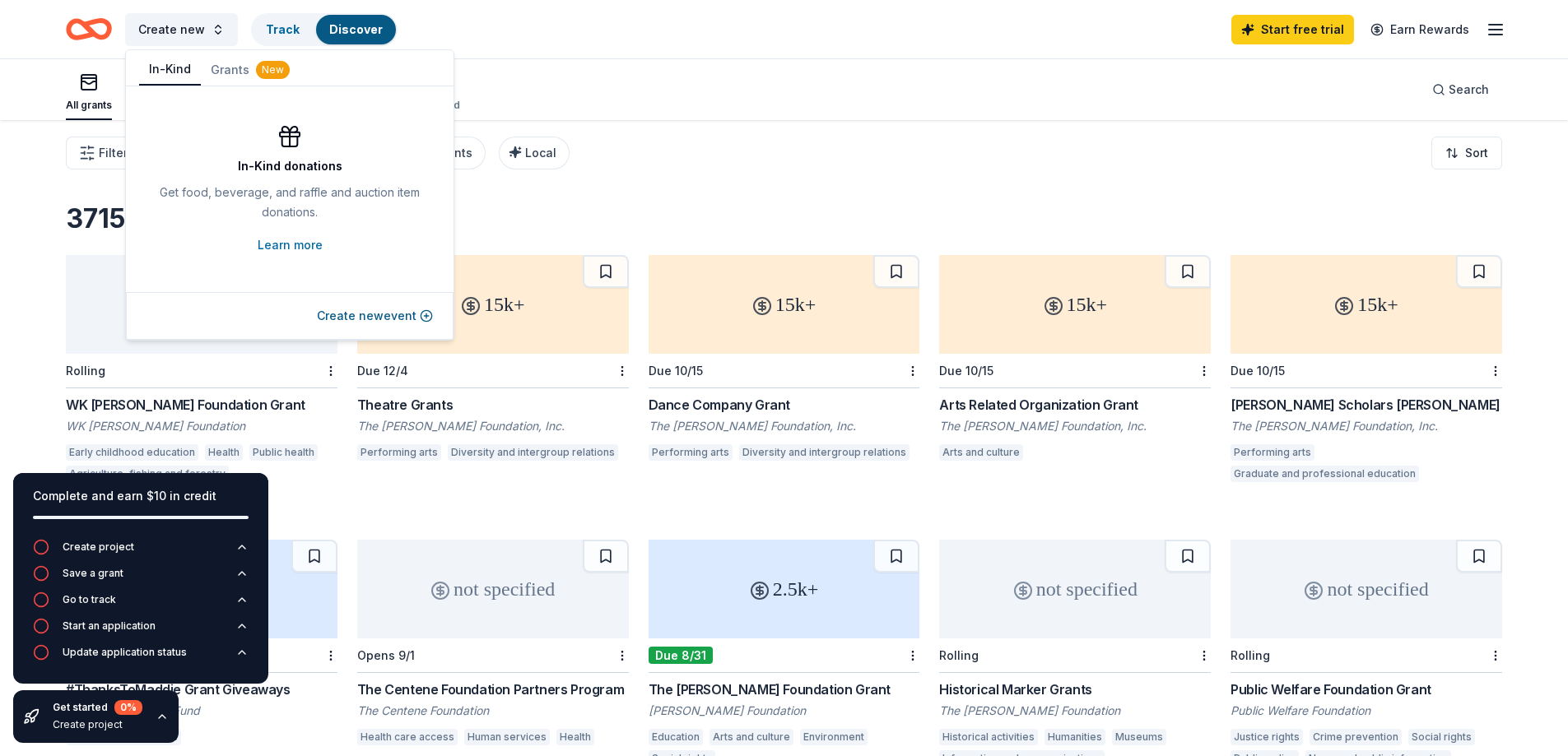
click at [164, 68] on button "In-Kind" at bounding box center [169, 70] width 62 height 31
click at [312, 249] on link "Learn more" at bounding box center [290, 245] width 65 height 20
click at [706, 184] on div "Filter Eligibility Type of support CyberGrants Local Sort" at bounding box center [784, 153] width 1568 height 65
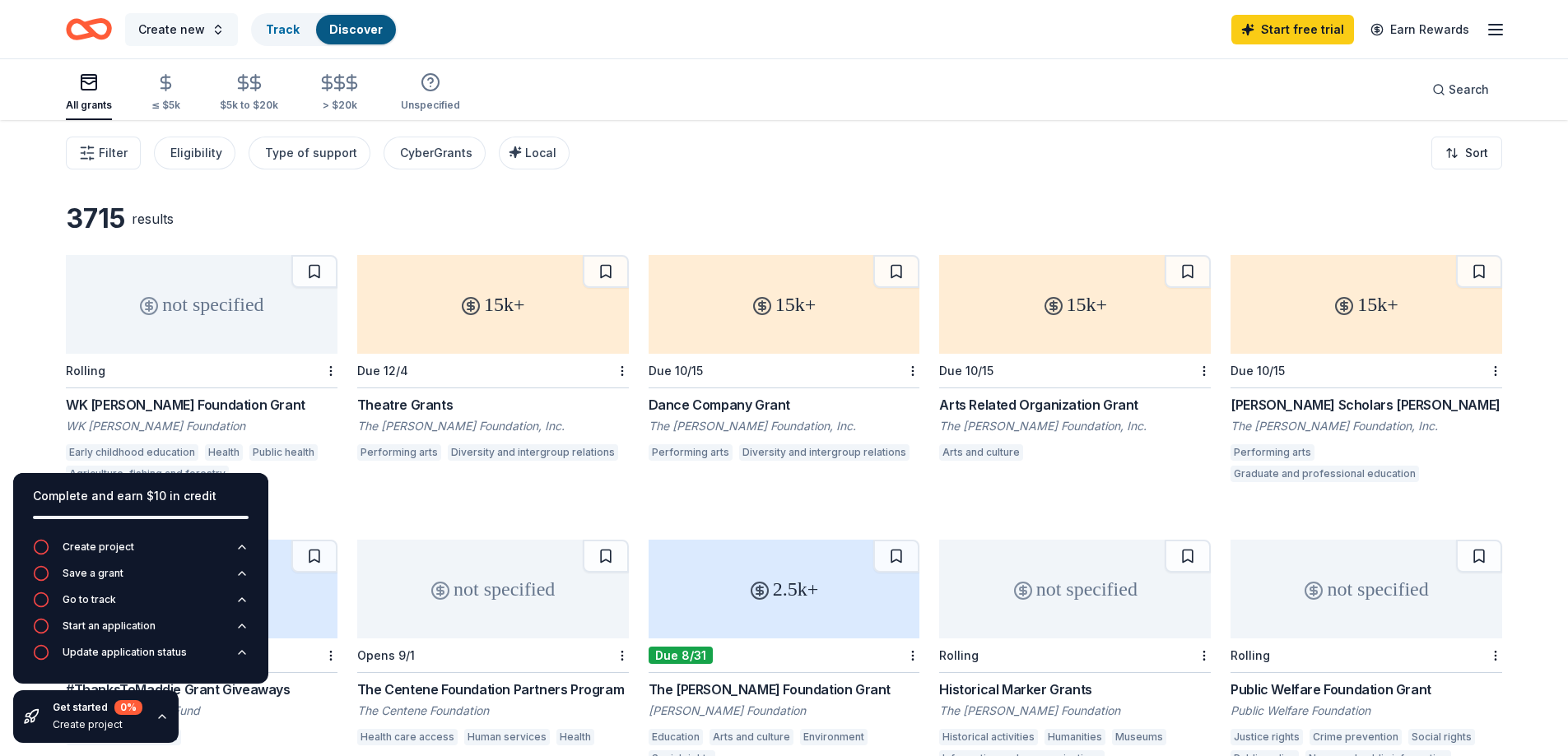
click at [193, 32] on span "Create new" at bounding box center [171, 30] width 66 height 20
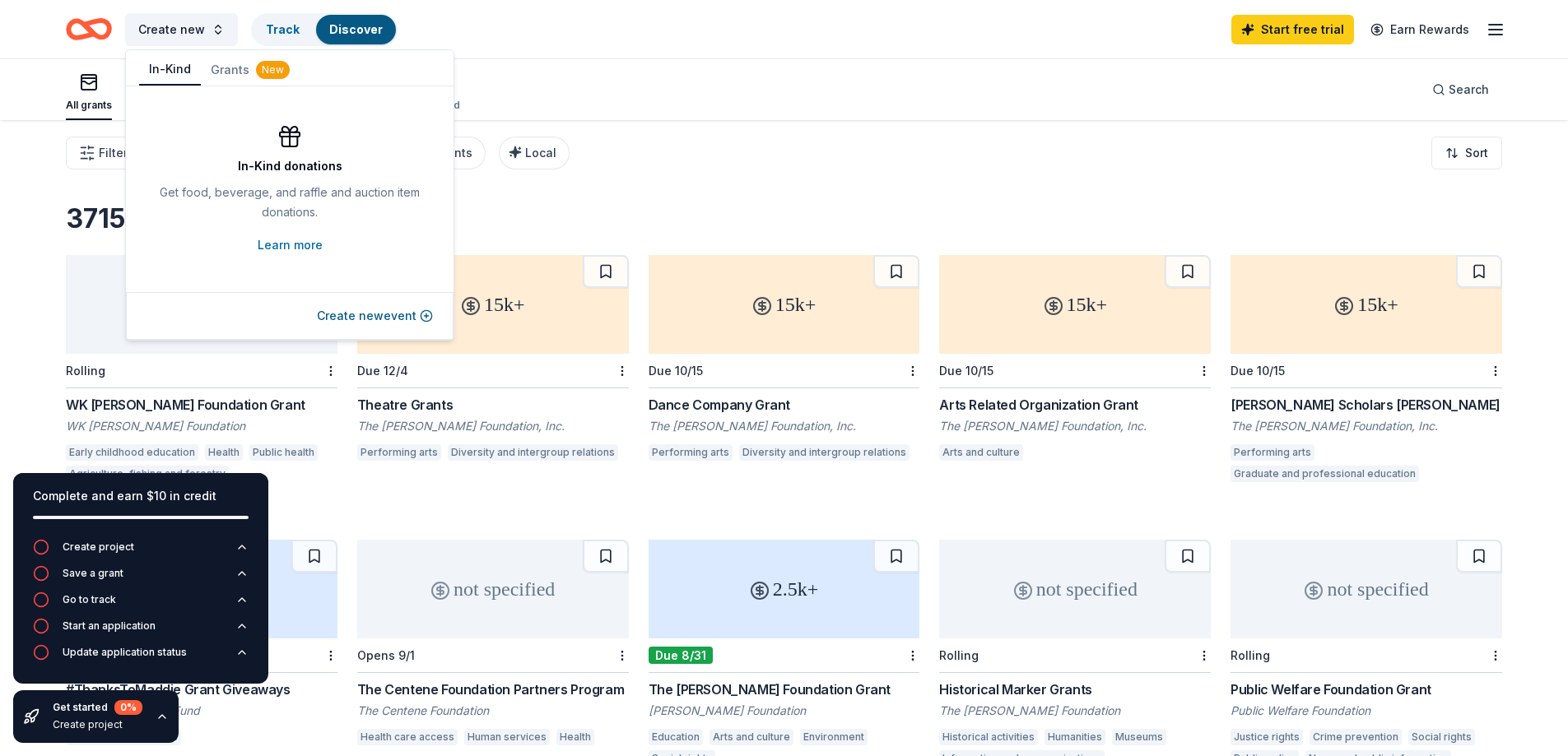
click at [148, 65] on button "In-Kind" at bounding box center [169, 70] width 62 height 31
click at [148, 65] on button "In-Kind" at bounding box center [169, 70] width 62 height 31
click at [162, 68] on button "In-Kind" at bounding box center [169, 70] width 62 height 31
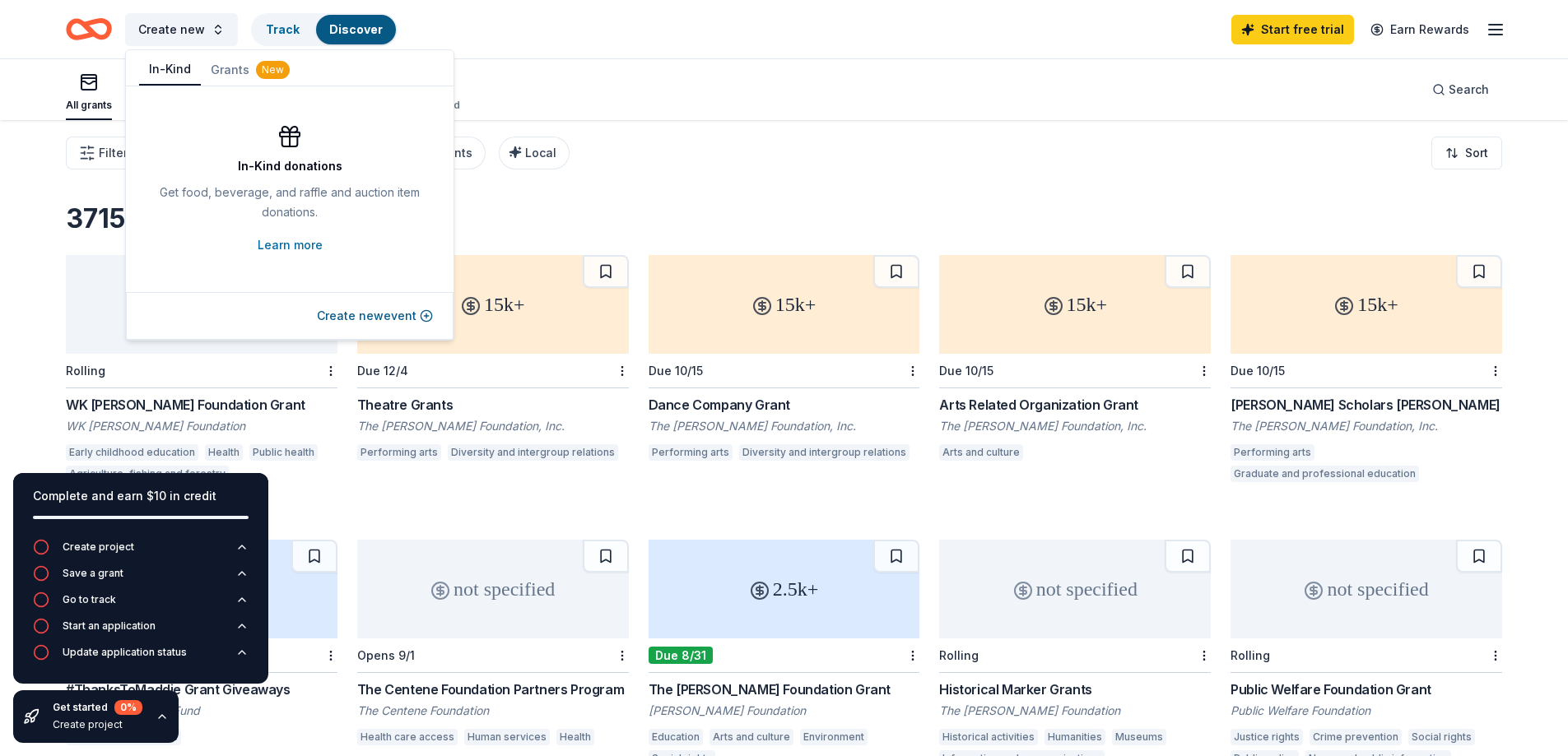
click at [301, 158] on div "In-Kind donations" at bounding box center [290, 166] width 105 height 20
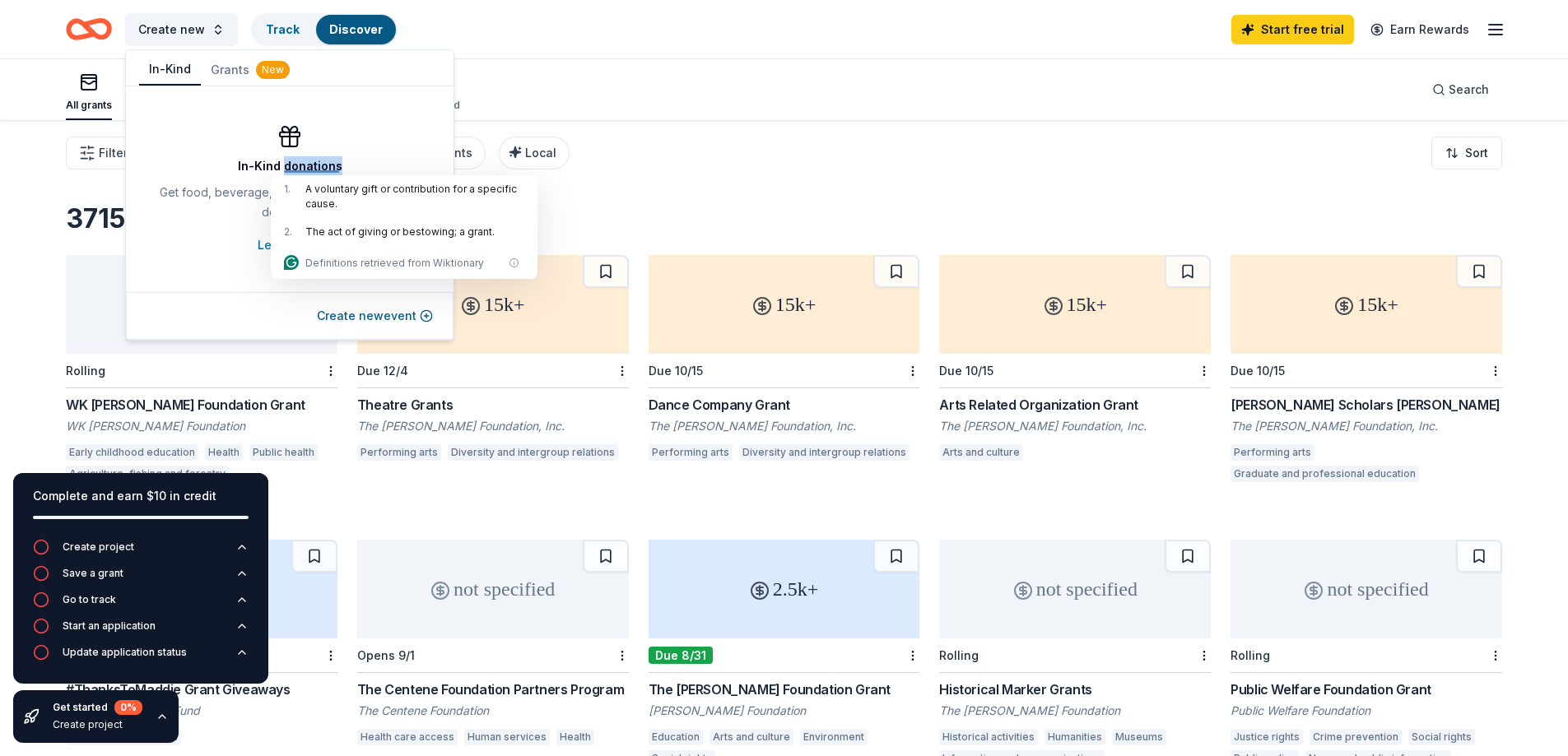
click at [656, 63] on div "All grants ≤ $5k $5k to $20k > $20k Unspecified Search" at bounding box center [783, 90] width 1436 height 61
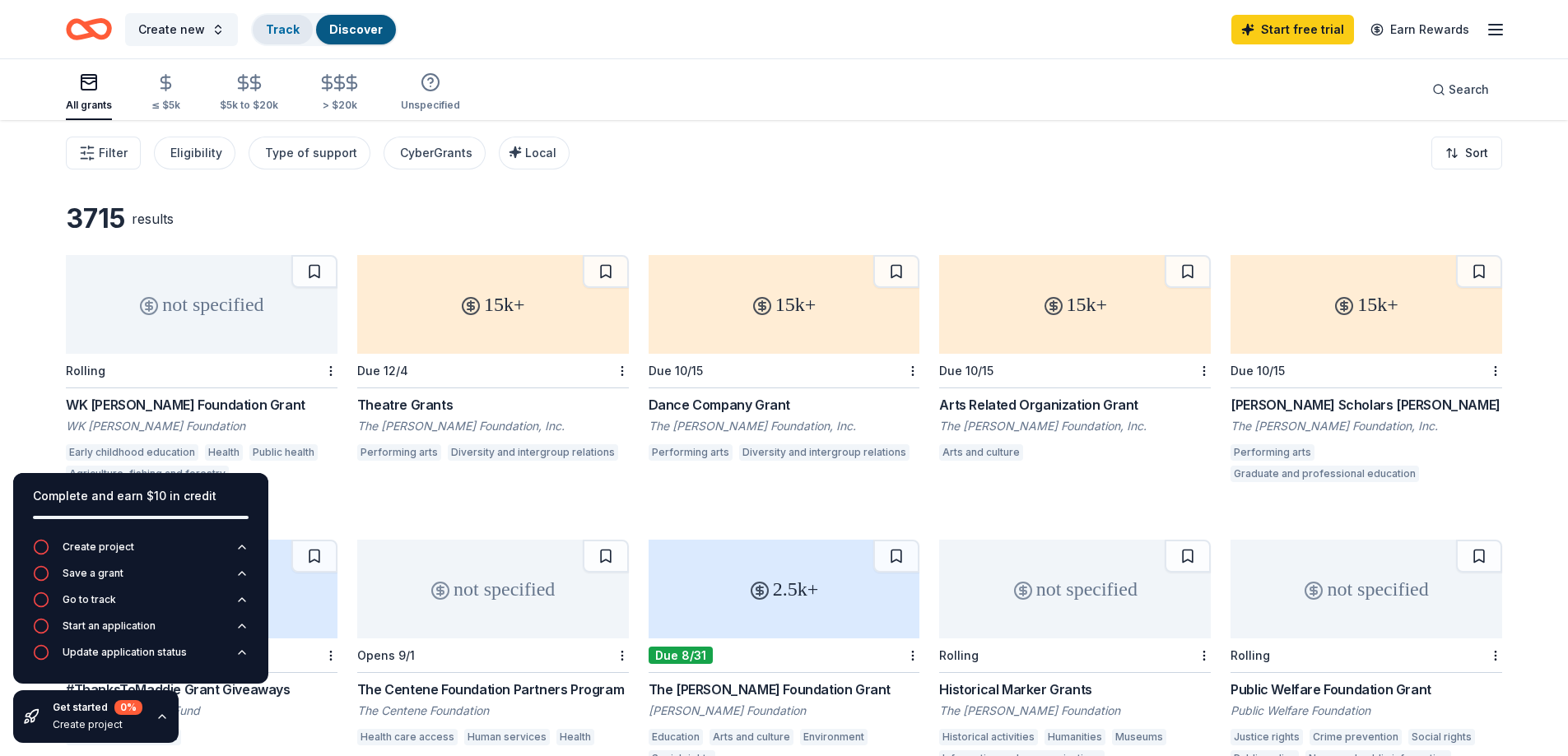
click at [282, 36] on div "Track" at bounding box center [282, 30] width 60 height 30
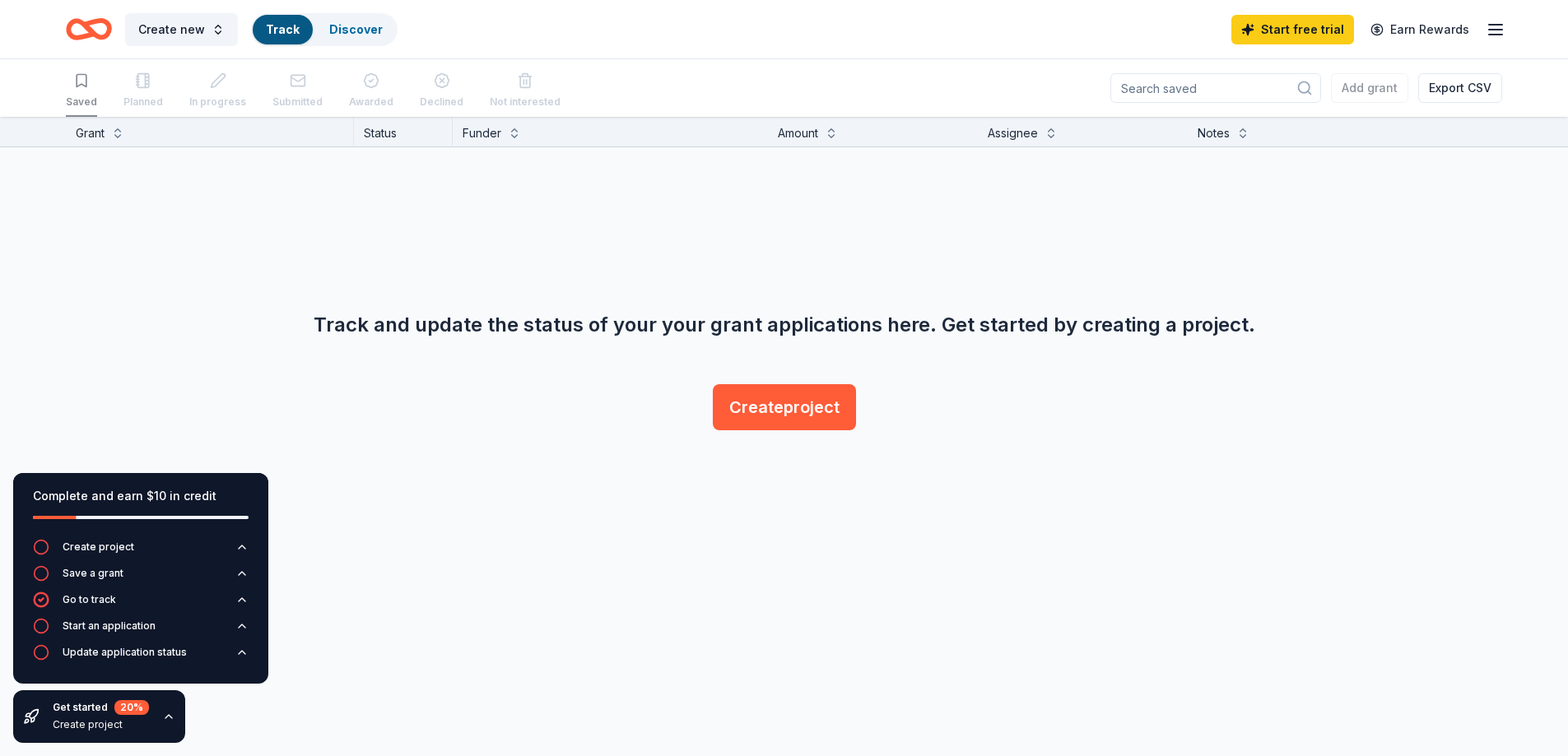
scroll to position [1, 0]
click at [354, 34] on link "Discover" at bounding box center [355, 29] width 53 height 14
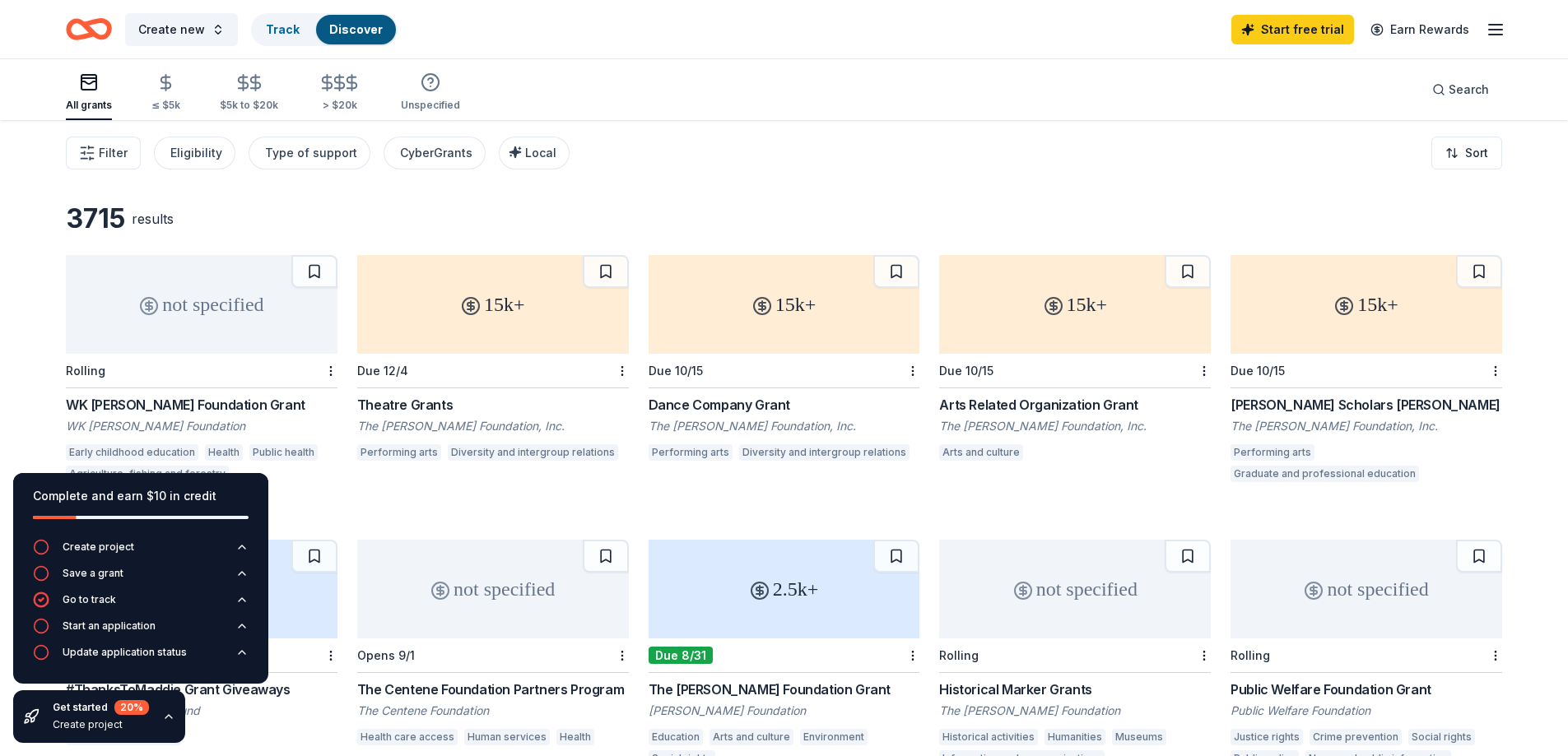
click at [1496, 36] on icon "button" at bounding box center [1496, 30] width 20 height 20
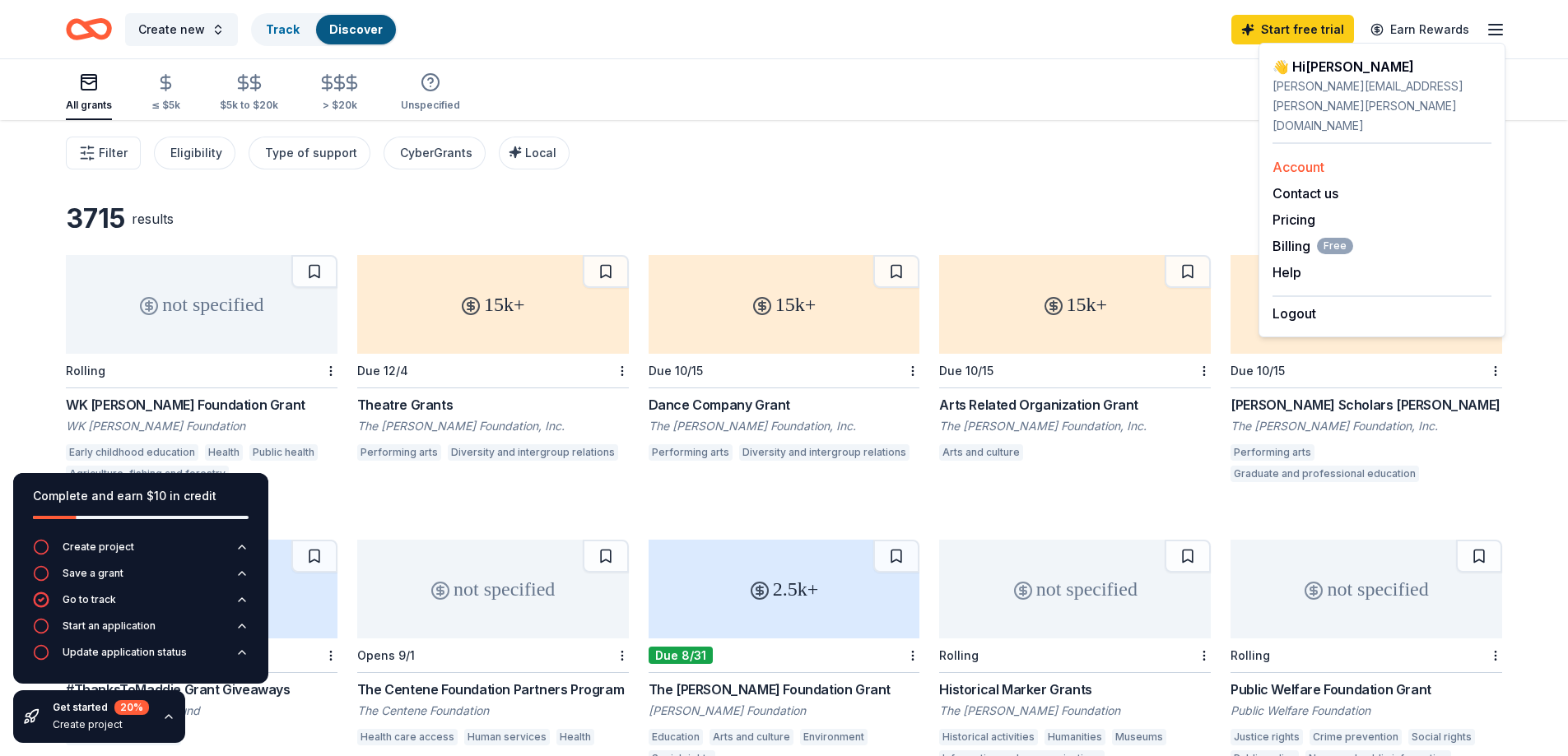
click at [1315, 159] on link "Account" at bounding box center [1298, 167] width 52 height 17
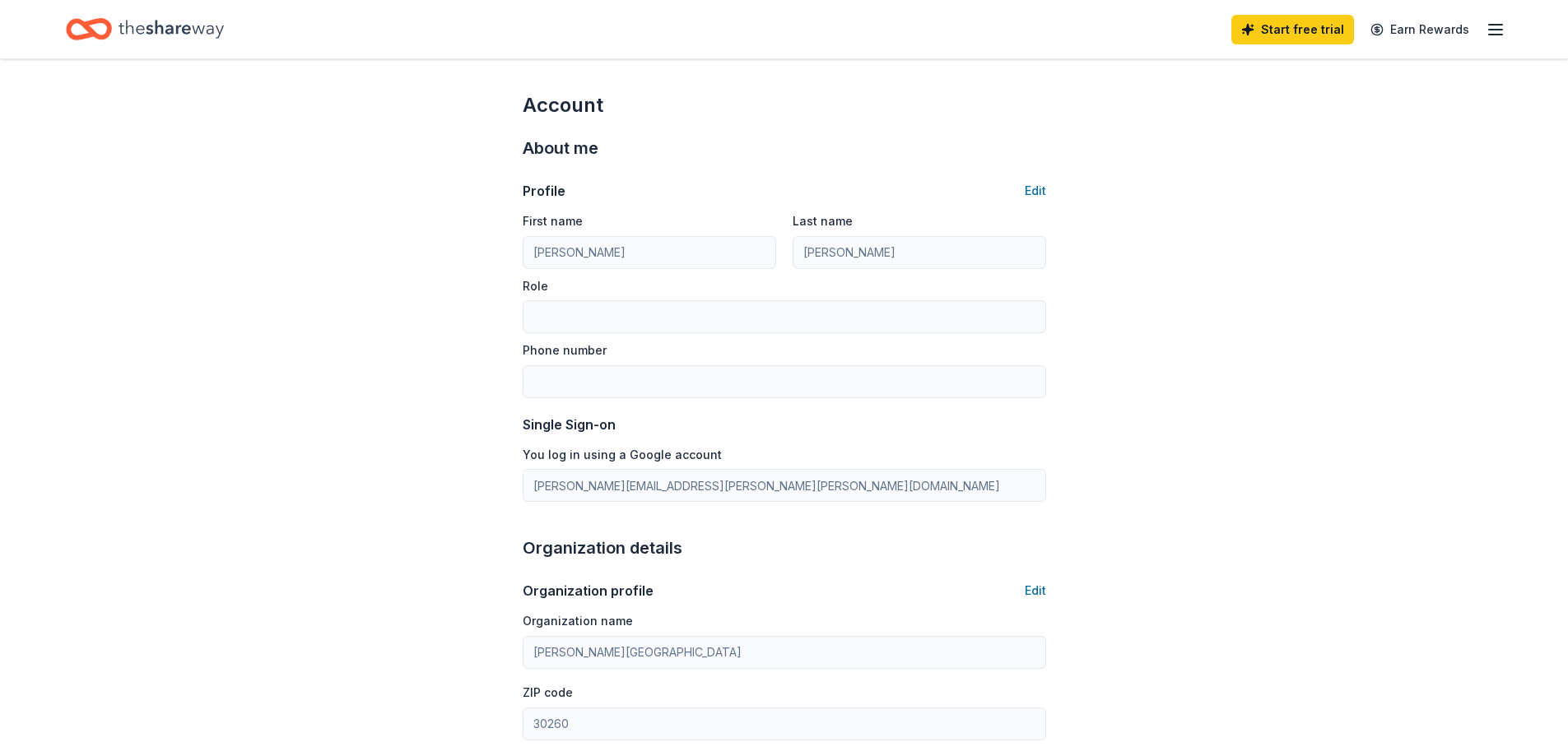
click at [1493, 35] on icon "button" at bounding box center [1496, 30] width 20 height 20
click at [1181, 247] on div "Account About me Profile Edit First name [PERSON_NAME] Last name [PERSON_NAME] …" at bounding box center [784, 767] width 1568 height 1416
click at [1493, 38] on icon "button" at bounding box center [1496, 30] width 20 height 20
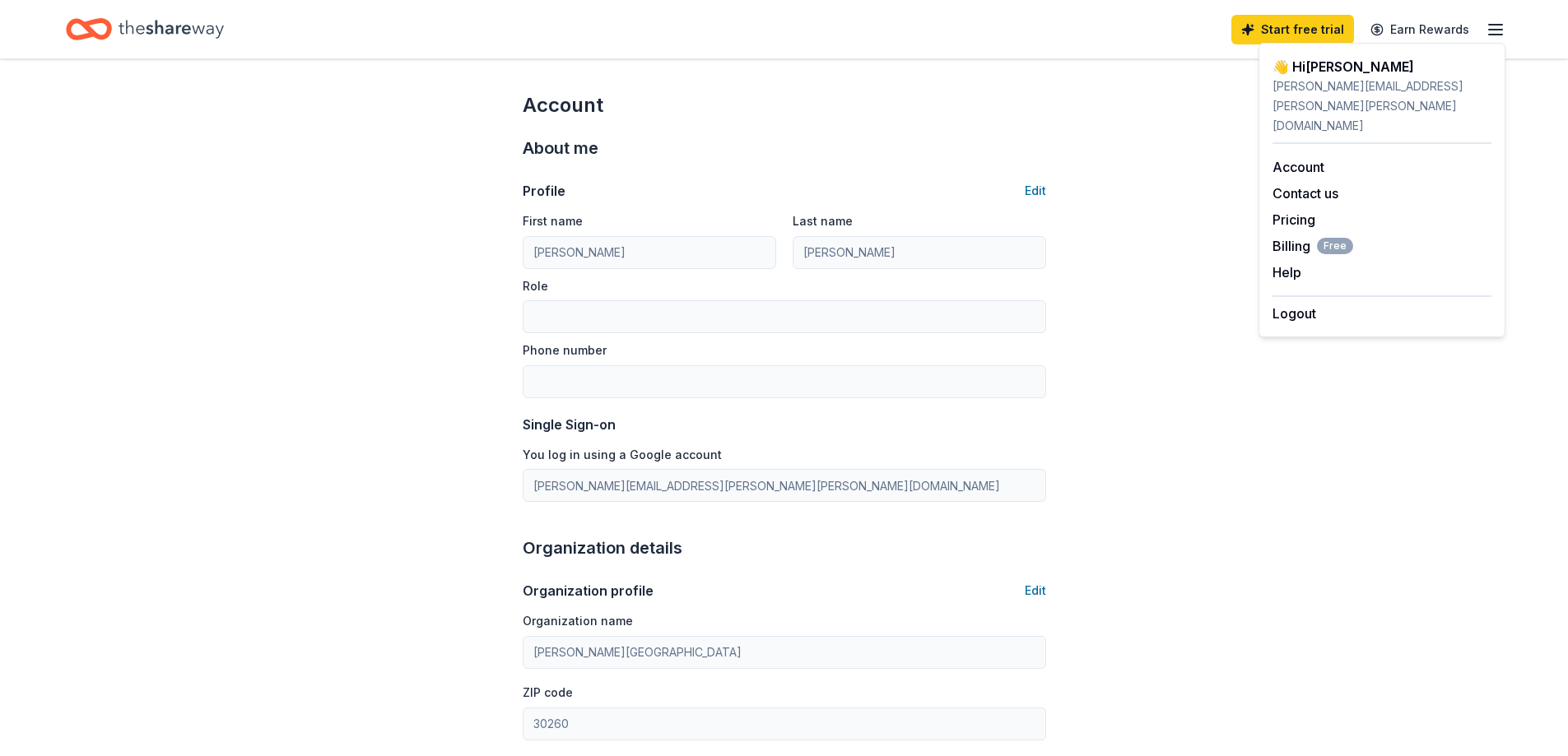
click at [1297, 80] on div "[PERSON_NAME][EMAIL_ADDRESS][PERSON_NAME][PERSON_NAME][DOMAIN_NAME]" at bounding box center [1382, 107] width 219 height 59
click at [317, 107] on div "Account About me Profile Edit First name [PERSON_NAME] Last name [PERSON_NAME] …" at bounding box center [784, 767] width 1568 height 1416
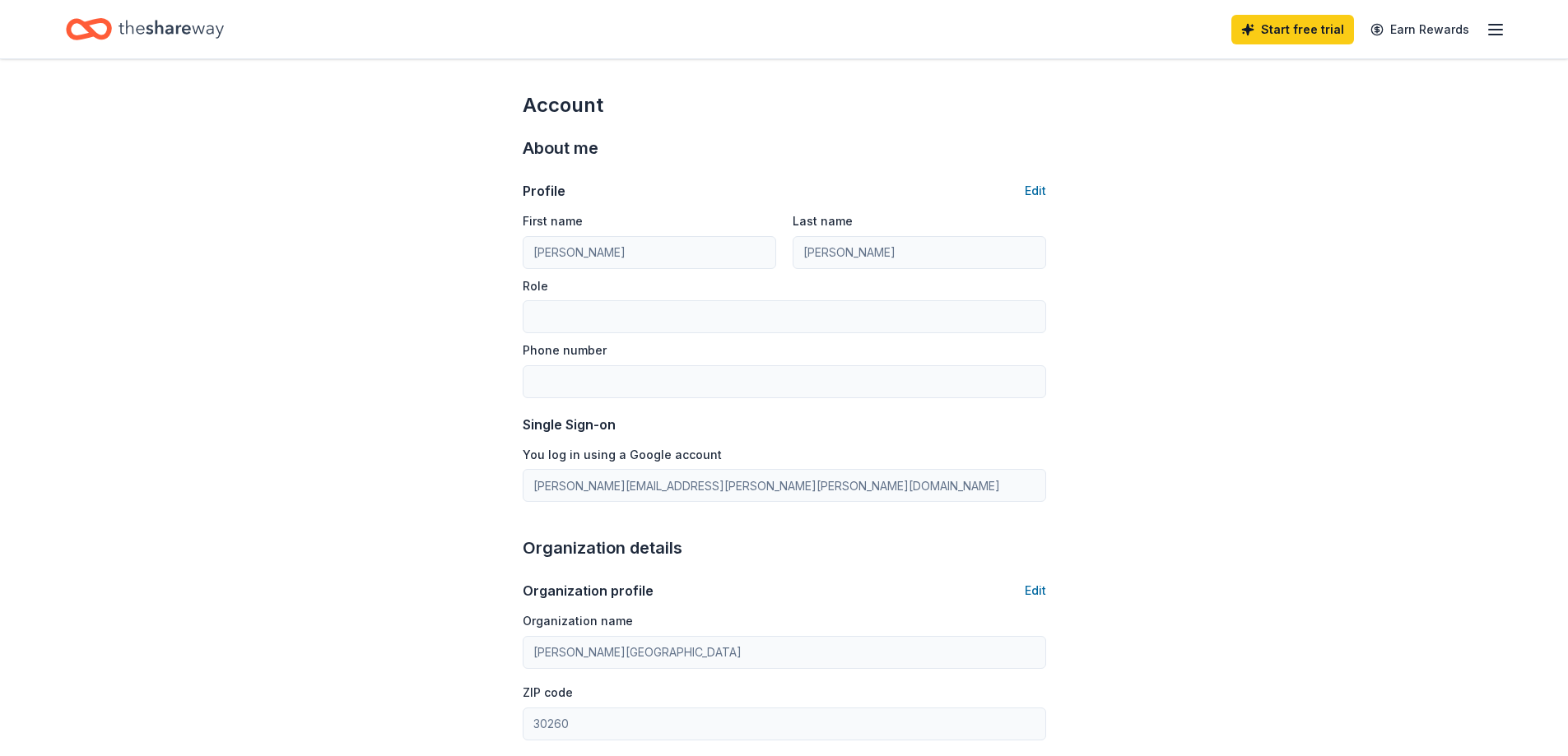
click at [206, 29] on icon "Home" at bounding box center [171, 29] width 106 height 34
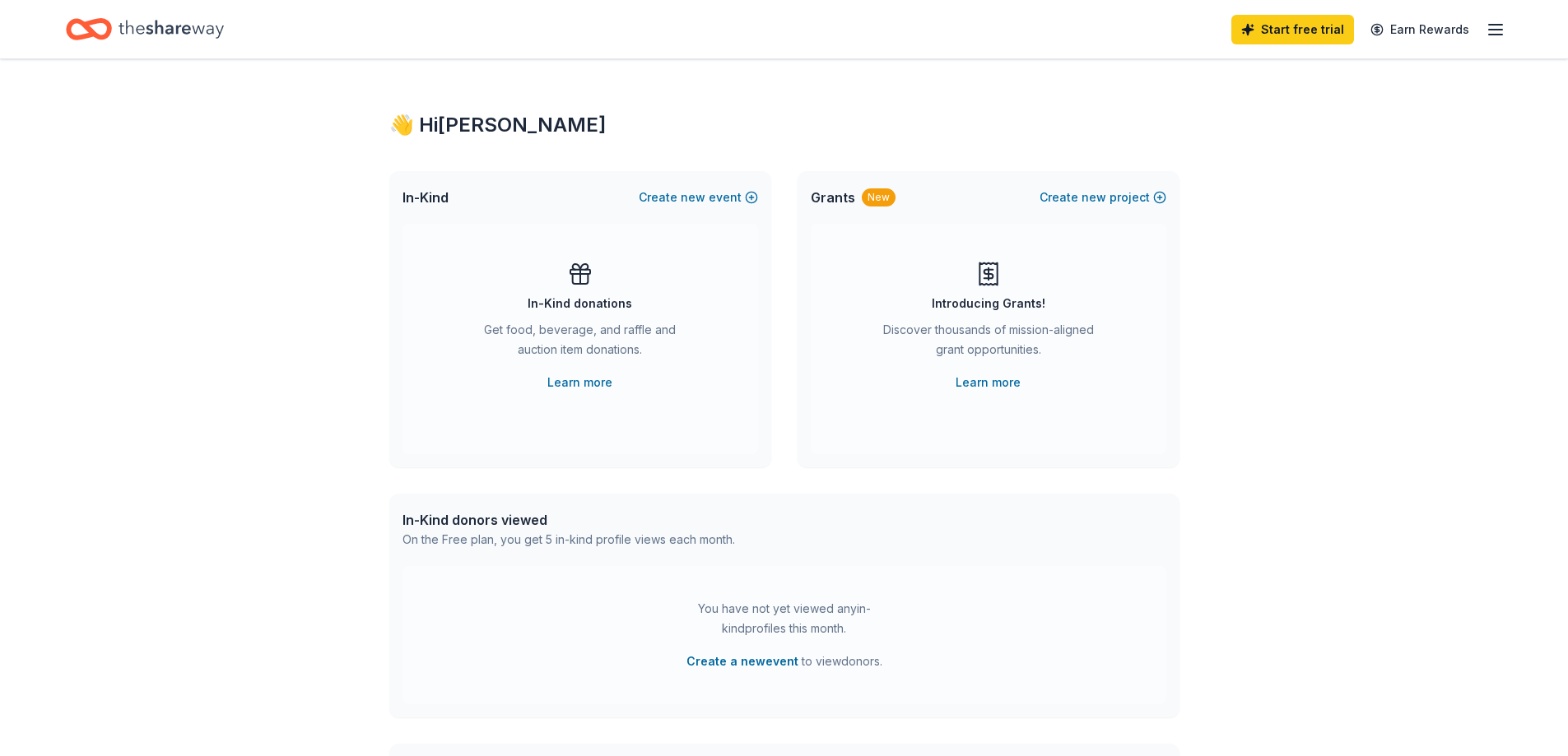
click at [419, 201] on span "In-Kind" at bounding box center [425, 197] width 46 height 20
click at [704, 195] on span "new" at bounding box center [693, 197] width 24 height 20
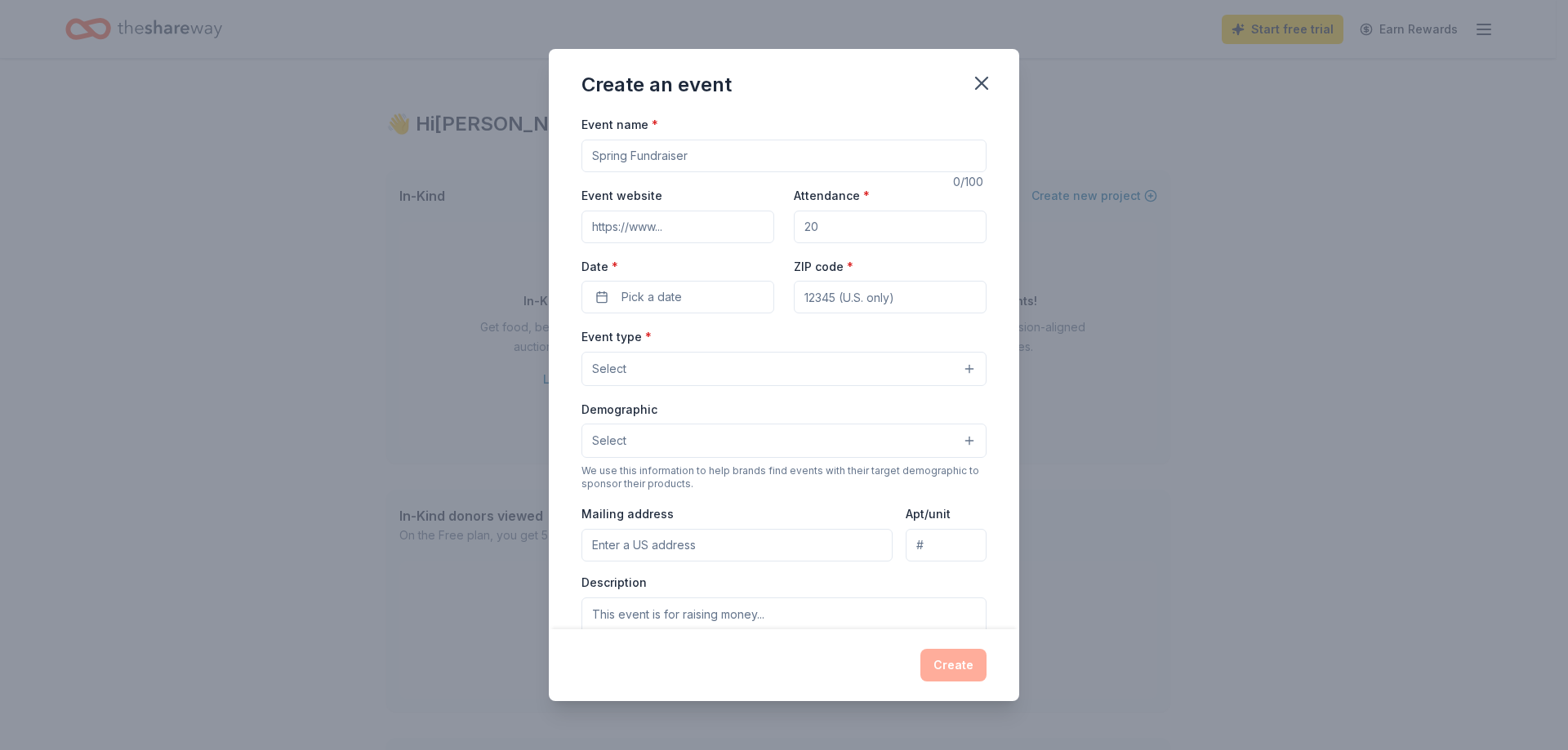
click at [710, 157] on input "Event name *" at bounding box center [784, 156] width 405 height 33
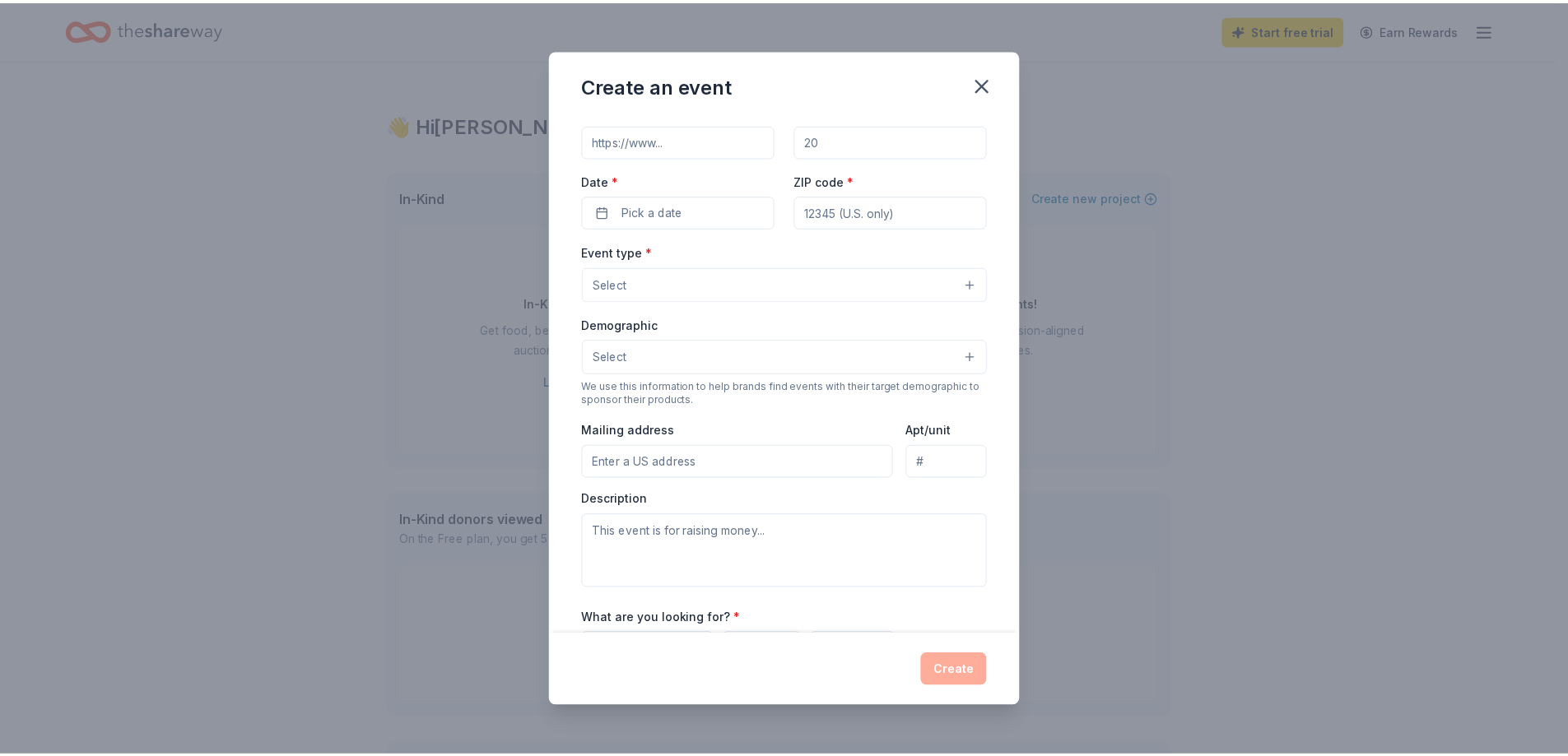
scroll to position [267, 0]
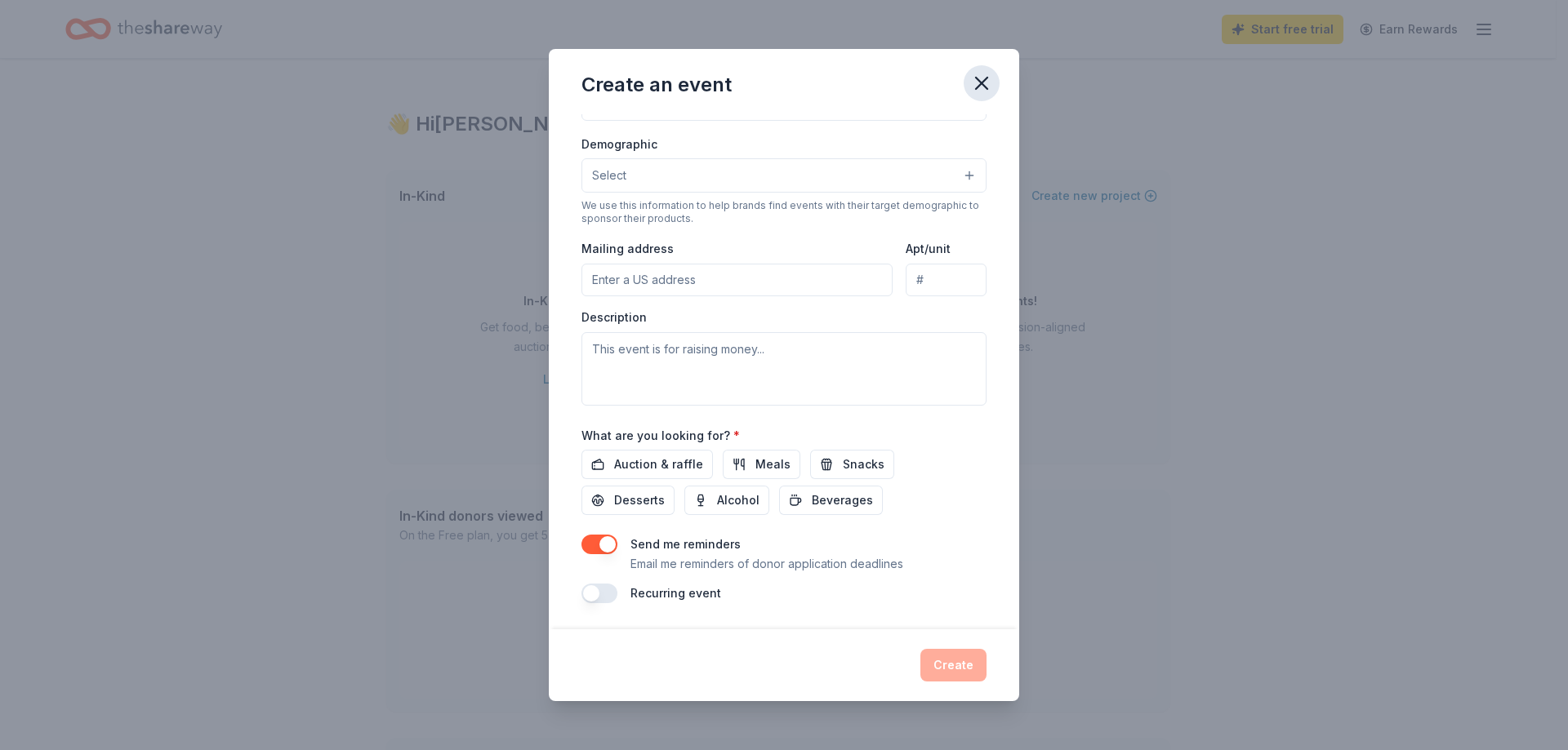
click at [978, 81] on icon "button" at bounding box center [982, 83] width 11 height 11
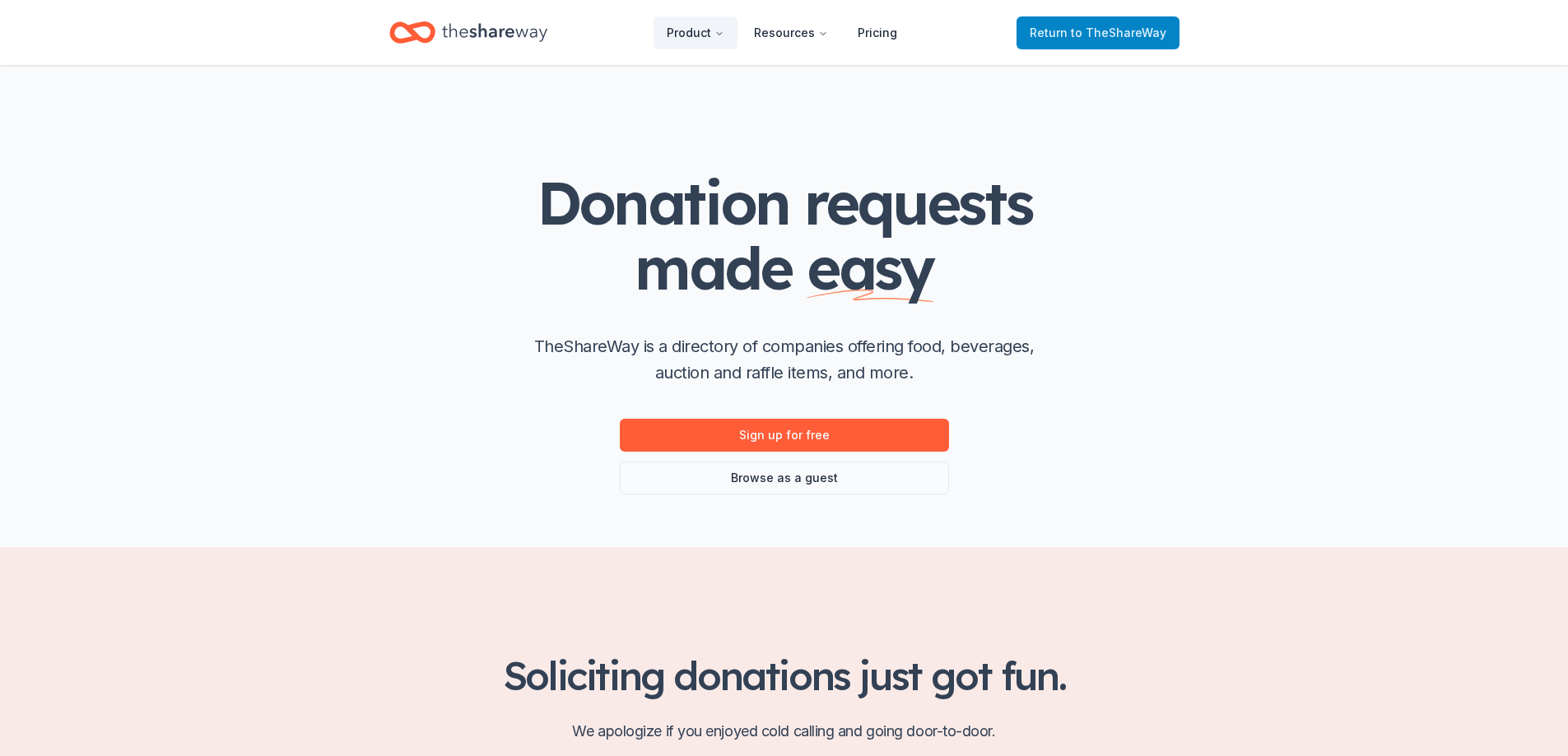
click at [1114, 19] on link "Return to TheShareWay" at bounding box center [1097, 33] width 163 height 33
